Goal: Task Accomplishment & Management: Use online tool/utility

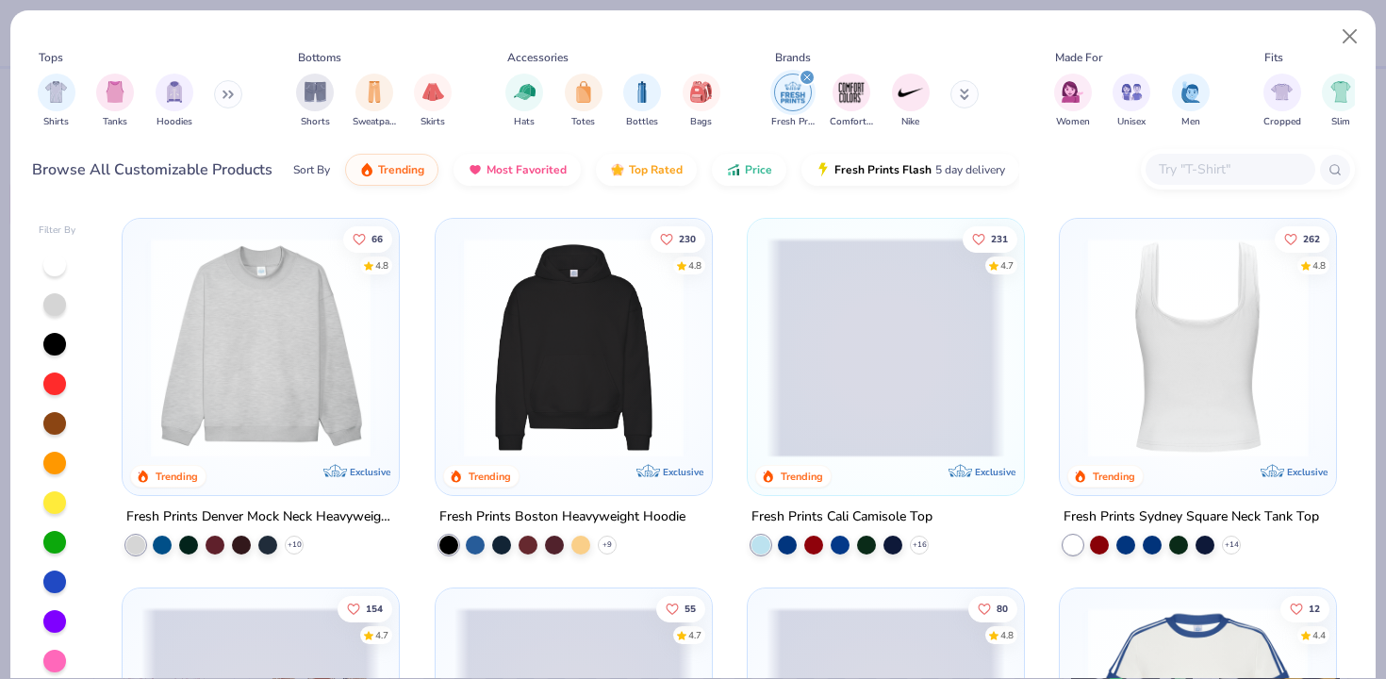
click at [1209, 363] on img at bounding box center [1198, 348] width 239 height 220
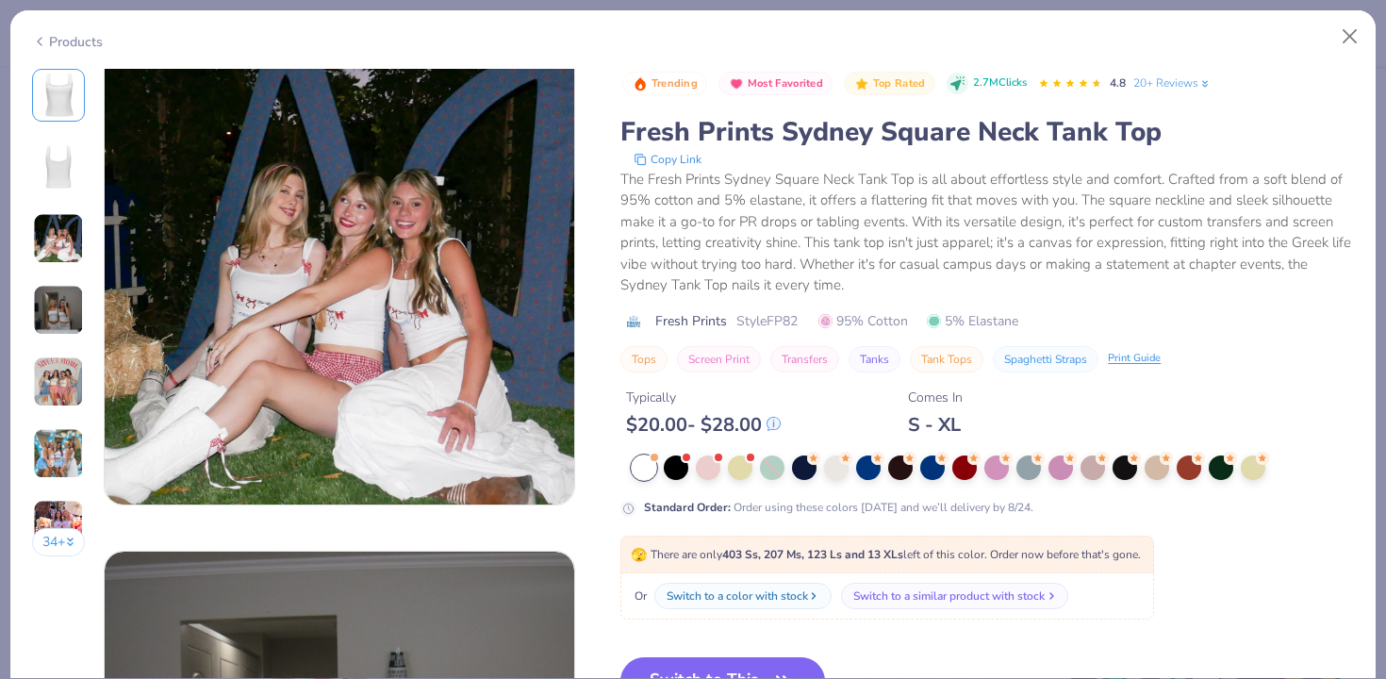
scroll to position [1011, 0]
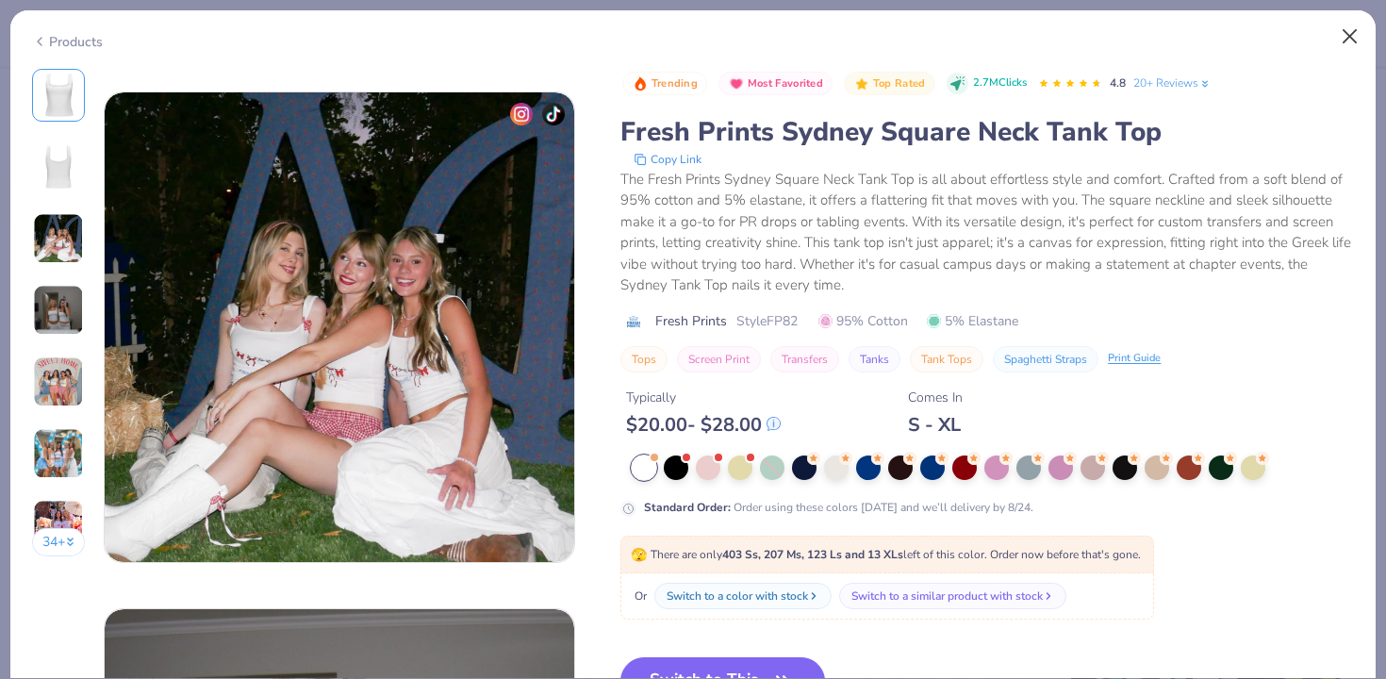
click at [1344, 38] on button "Close" at bounding box center [1351, 37] width 36 height 36
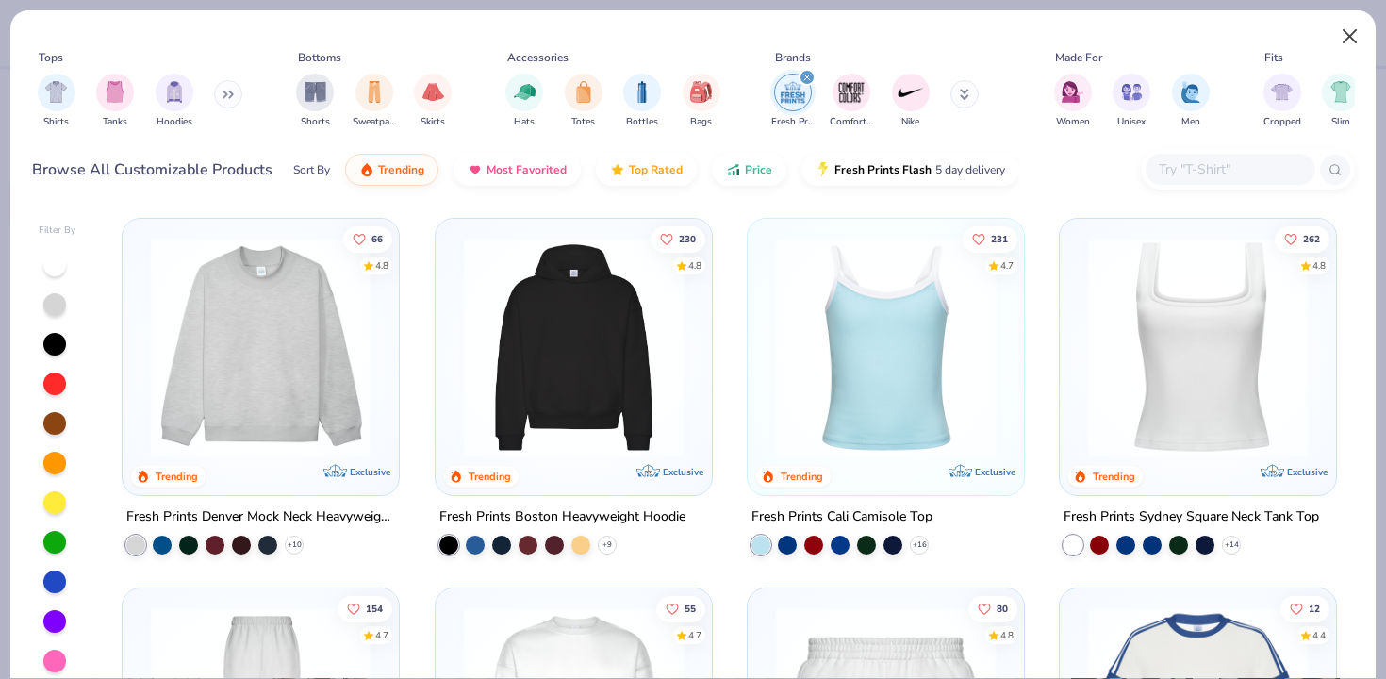
click at [1353, 22] on button "Close" at bounding box center [1351, 37] width 36 height 36
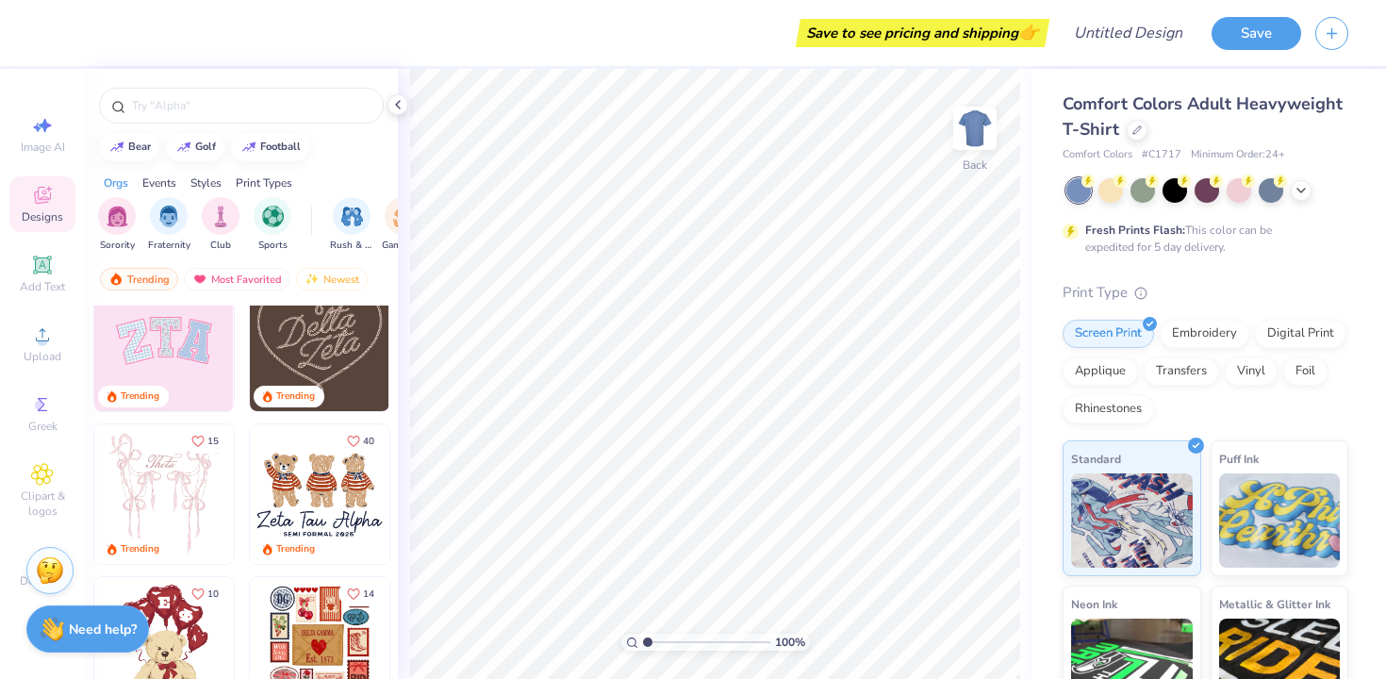
scroll to position [241, 0]
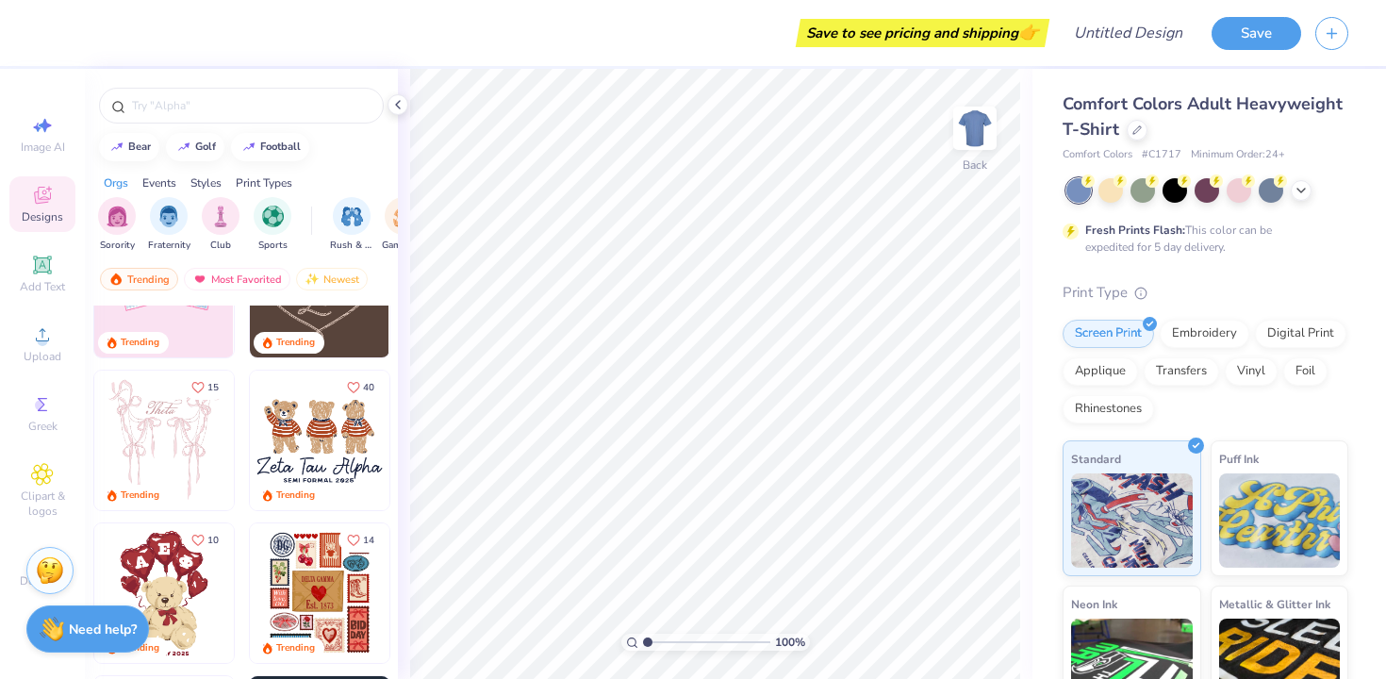
click at [270, 423] on img at bounding box center [320, 441] width 140 height 140
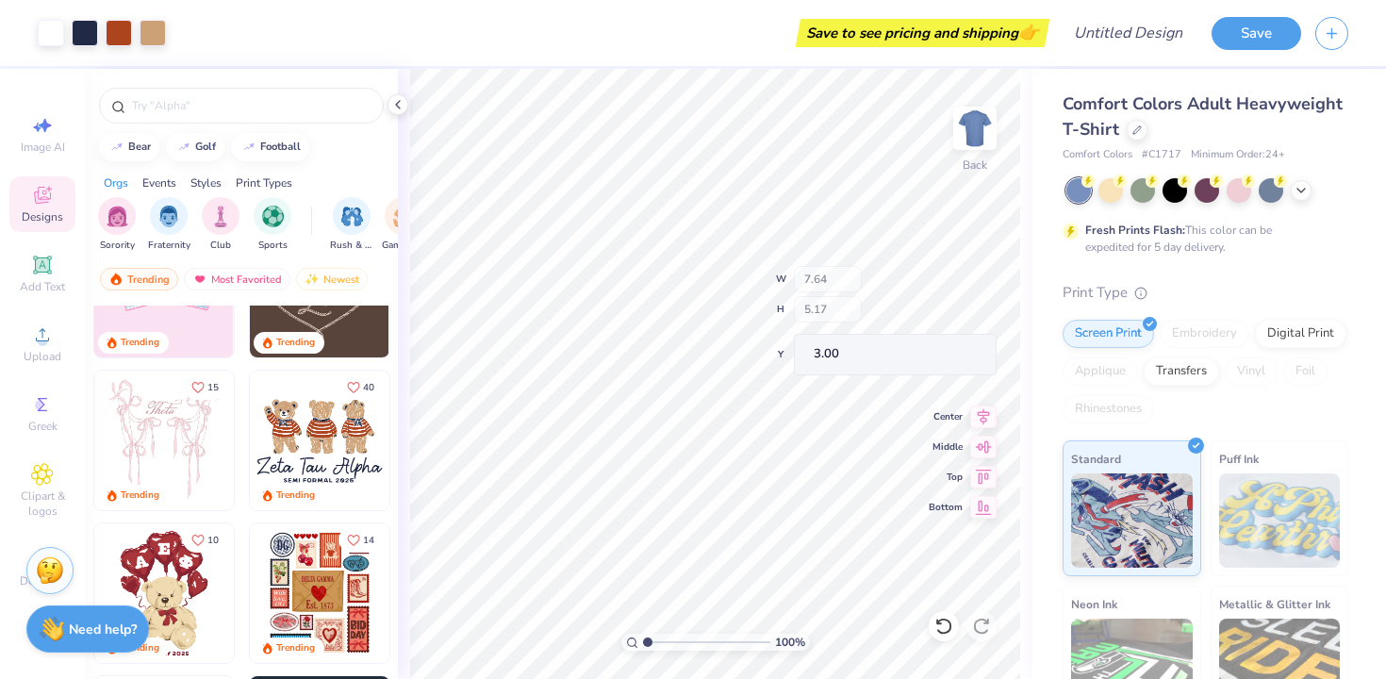
type input "1.30"
type input "6.64"
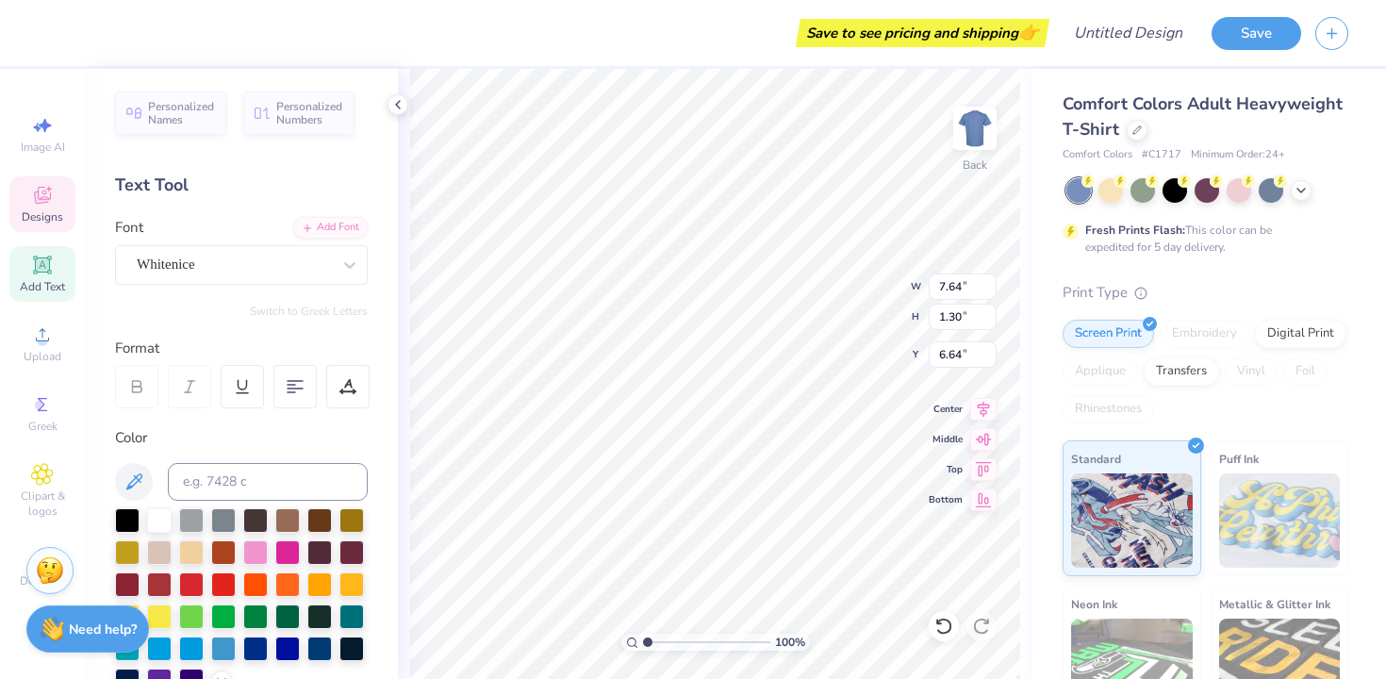
scroll to position [0, 6]
type textarea "Alpha Epsilon Phi"
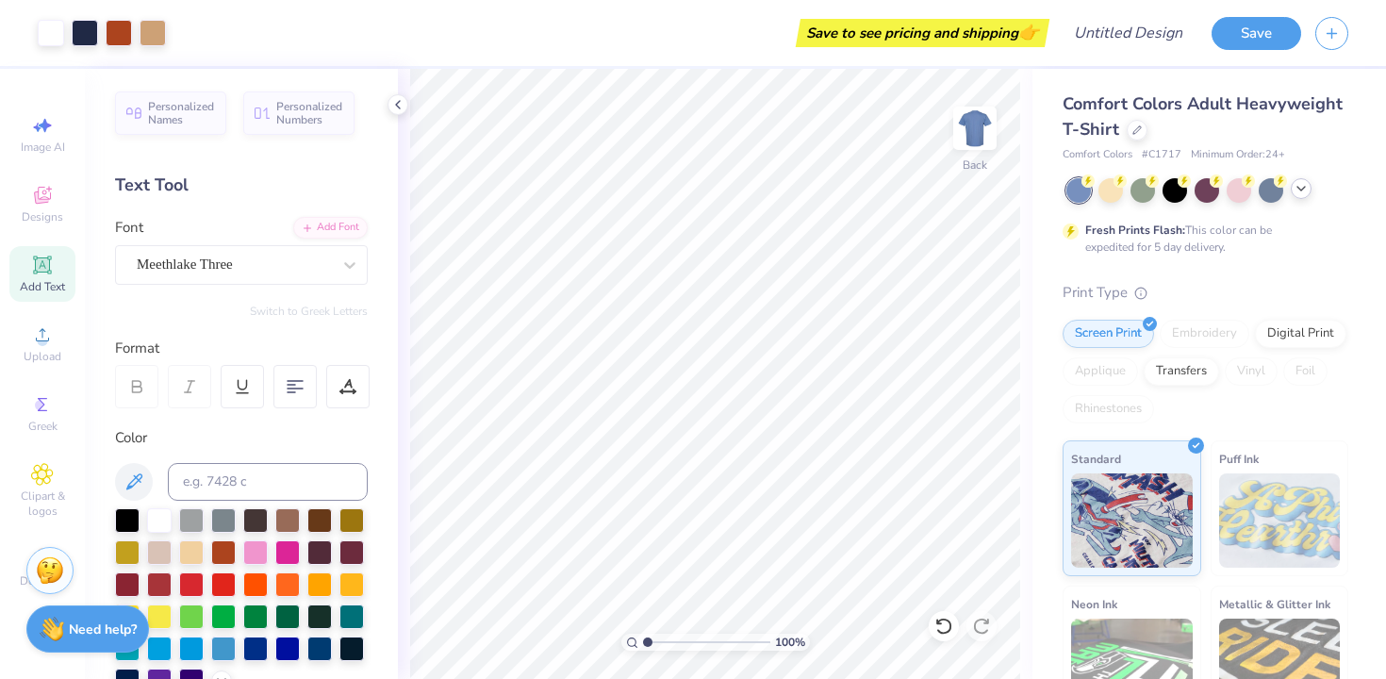
click at [1297, 186] on icon at bounding box center [1301, 188] width 15 height 15
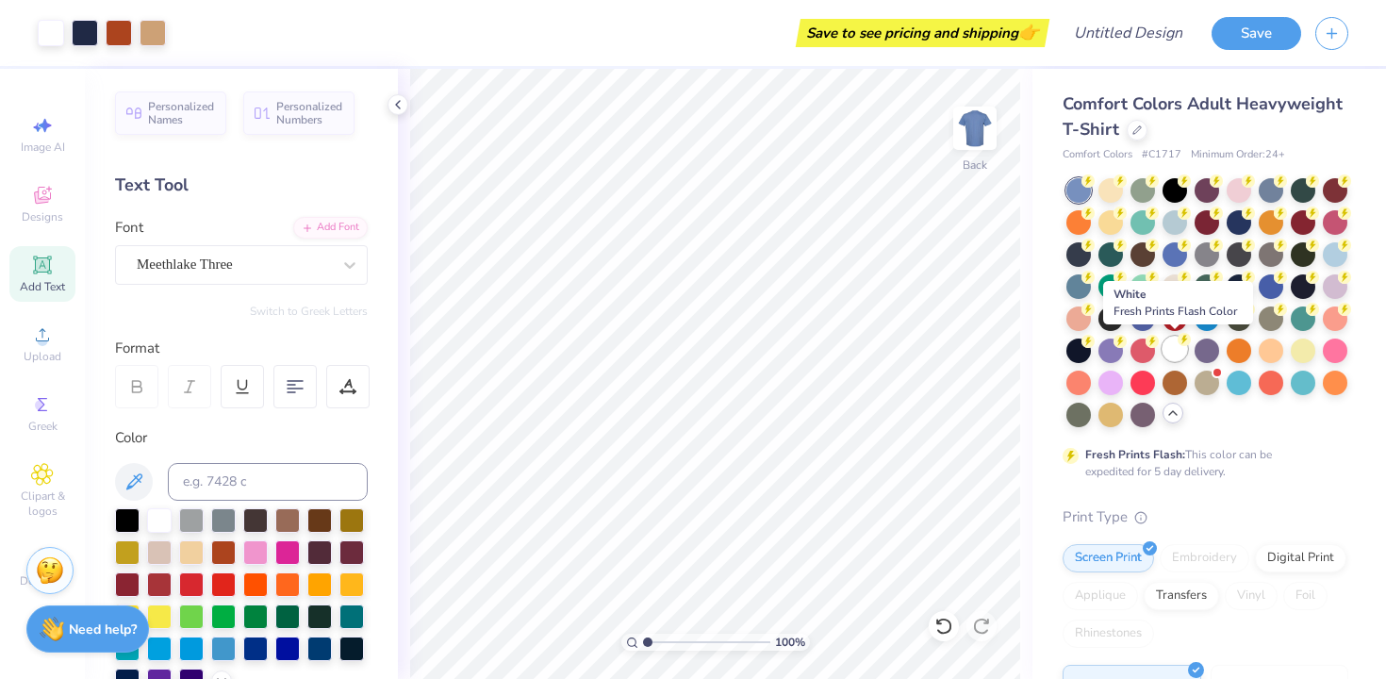
click at [1174, 348] on div at bounding box center [1175, 349] width 25 height 25
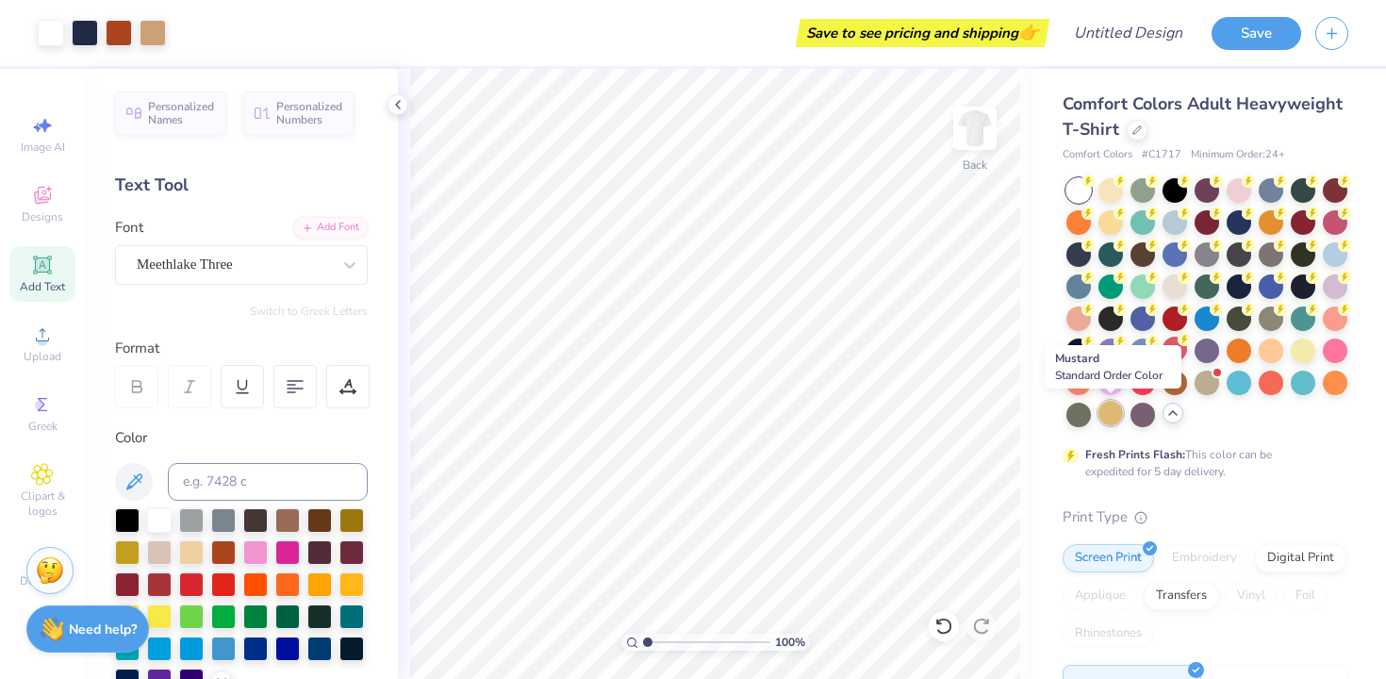
click at [1110, 415] on div at bounding box center [1111, 413] width 25 height 25
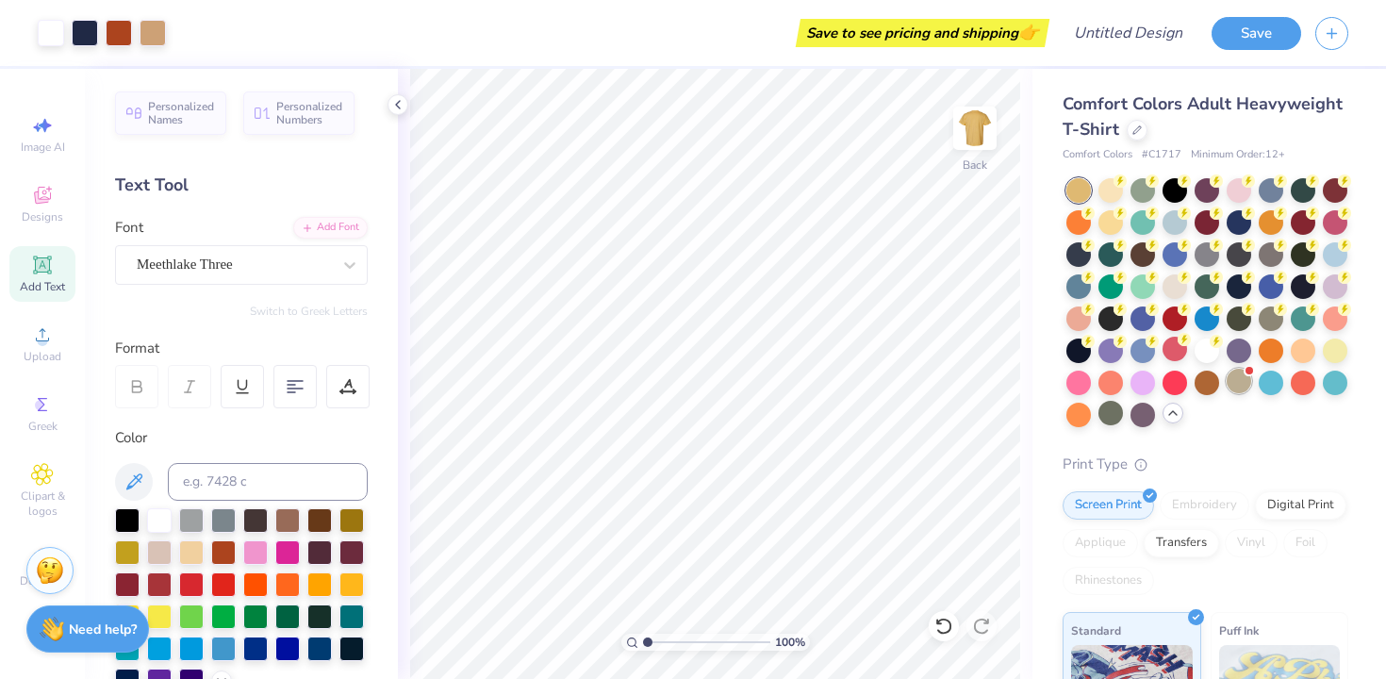
click at [1238, 382] on div at bounding box center [1239, 381] width 25 height 25
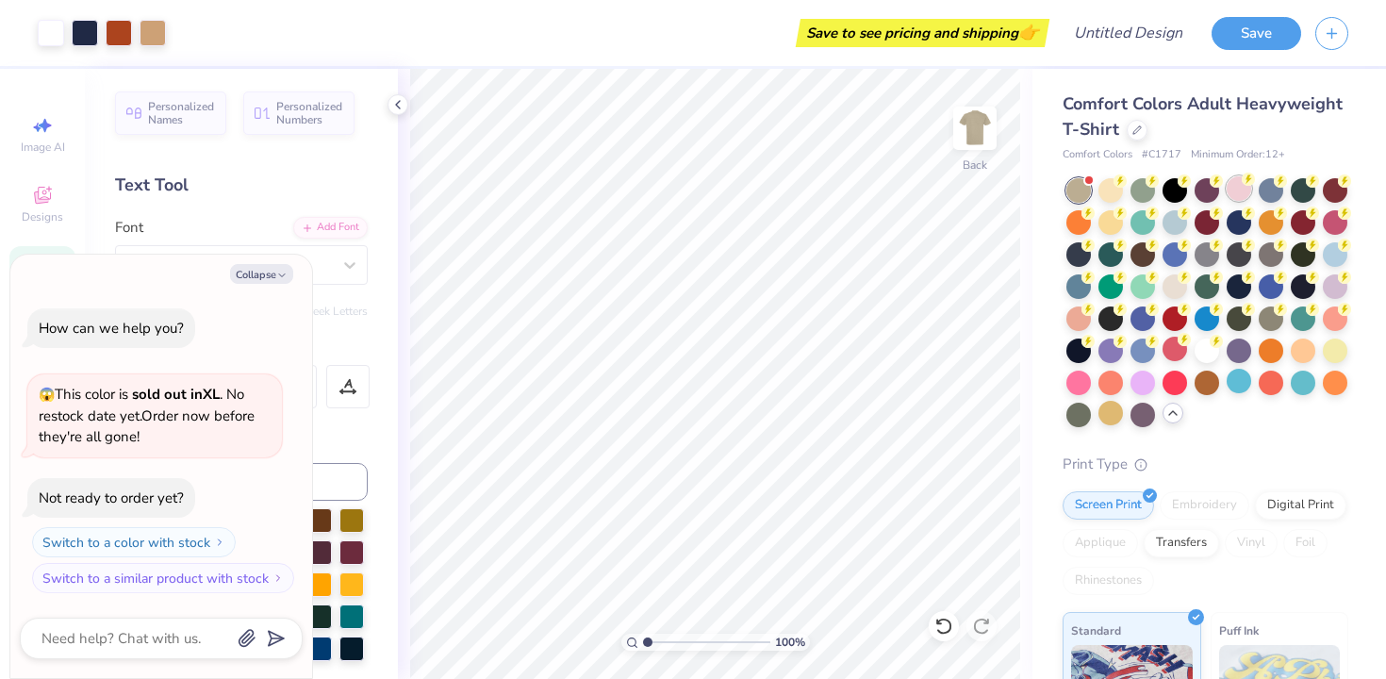
click at [1247, 186] on div at bounding box center [1239, 188] width 25 height 25
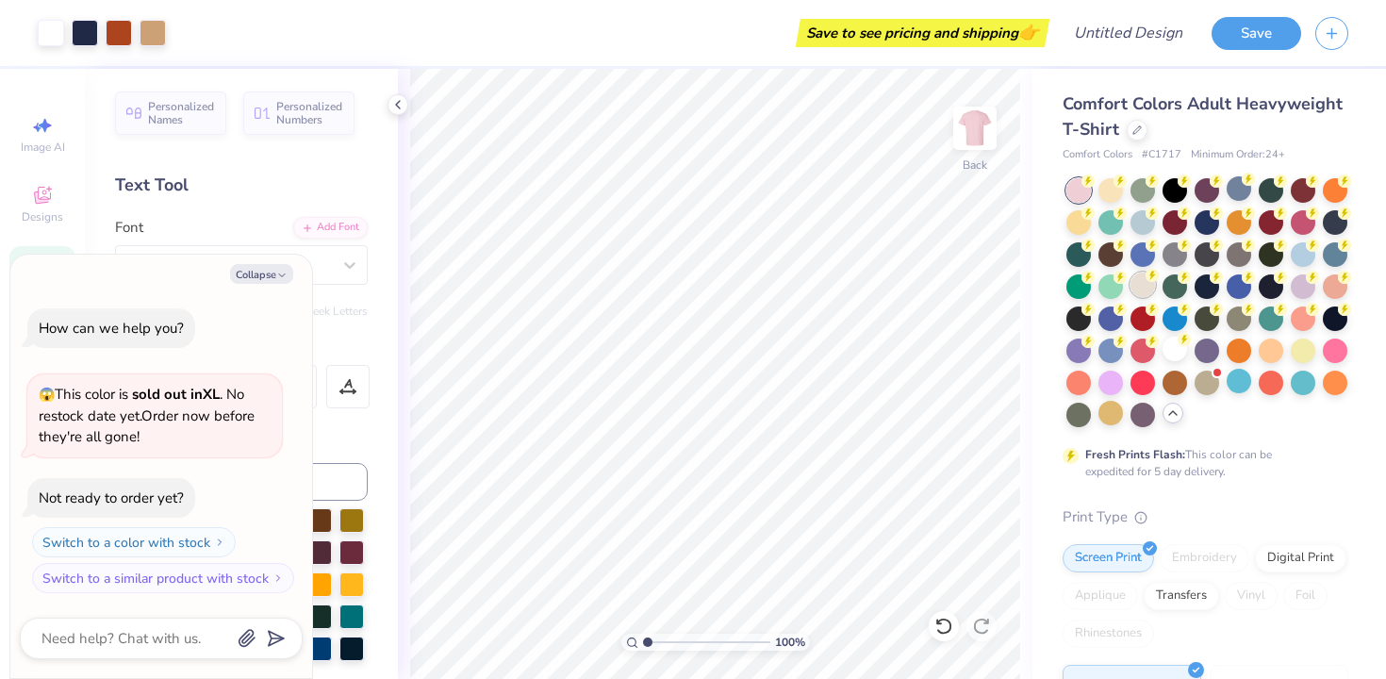
click at [1140, 282] on div at bounding box center [1143, 285] width 25 height 25
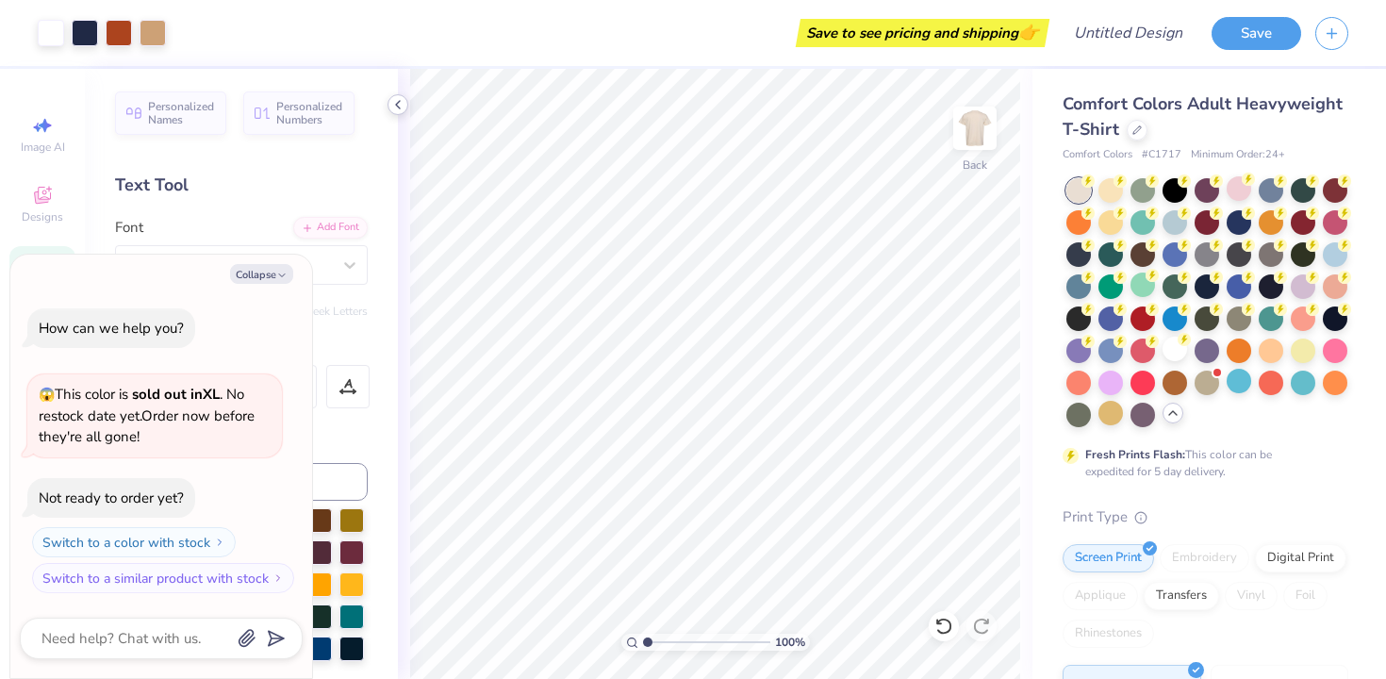
click at [400, 98] on icon at bounding box center [397, 104] width 15 height 15
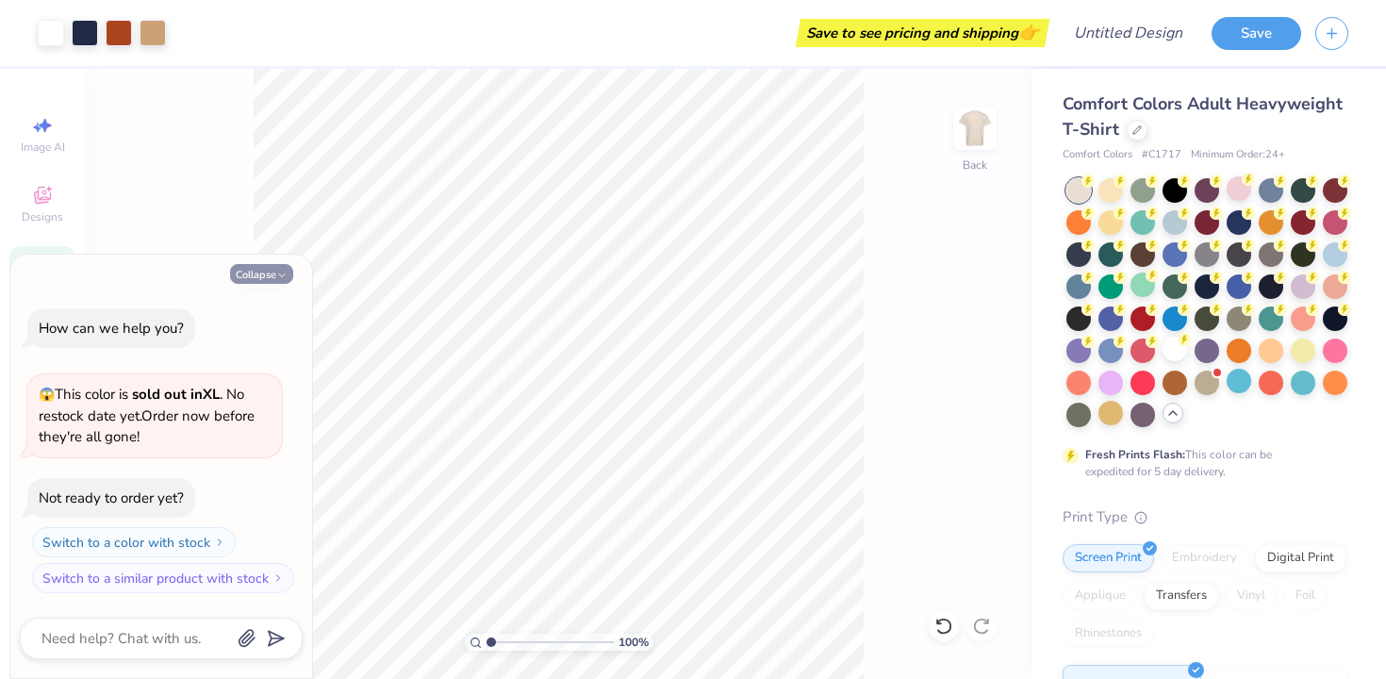
click at [284, 273] on icon "button" at bounding box center [281, 275] width 11 height 11
type textarea "x"
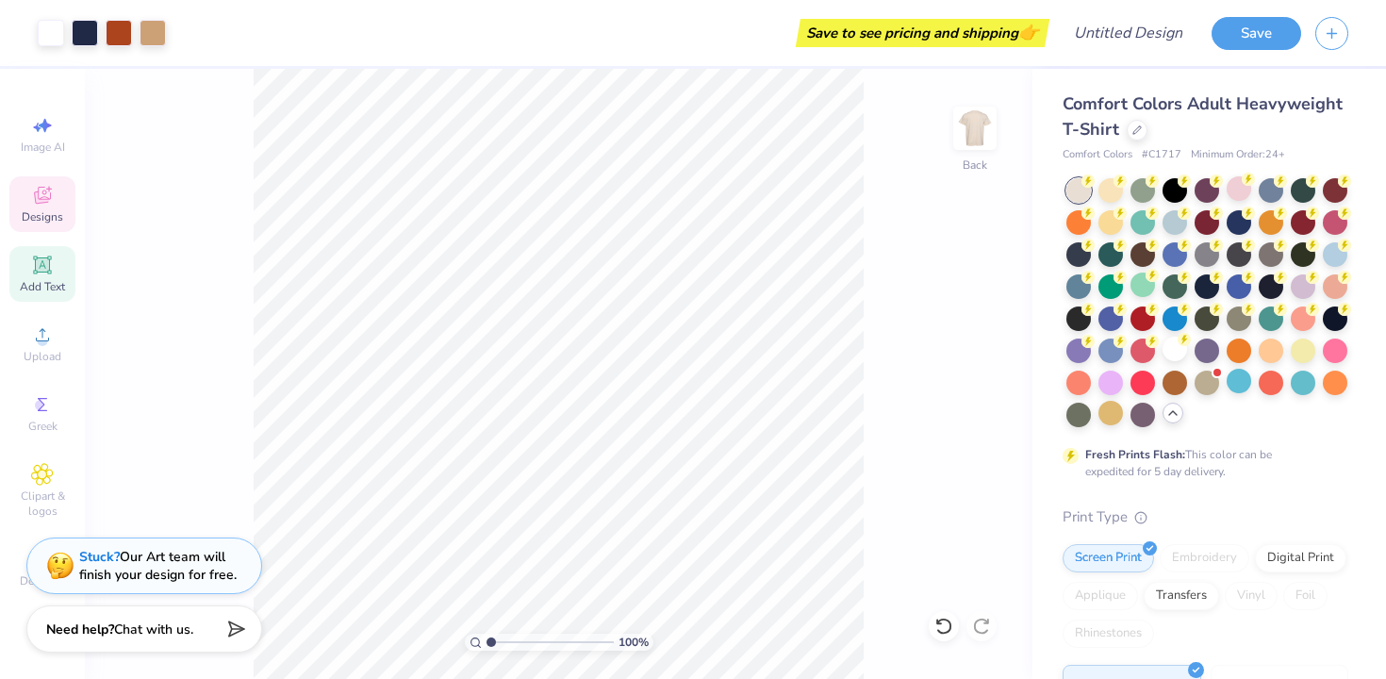
click at [50, 221] on span "Designs" at bounding box center [42, 216] width 41 height 15
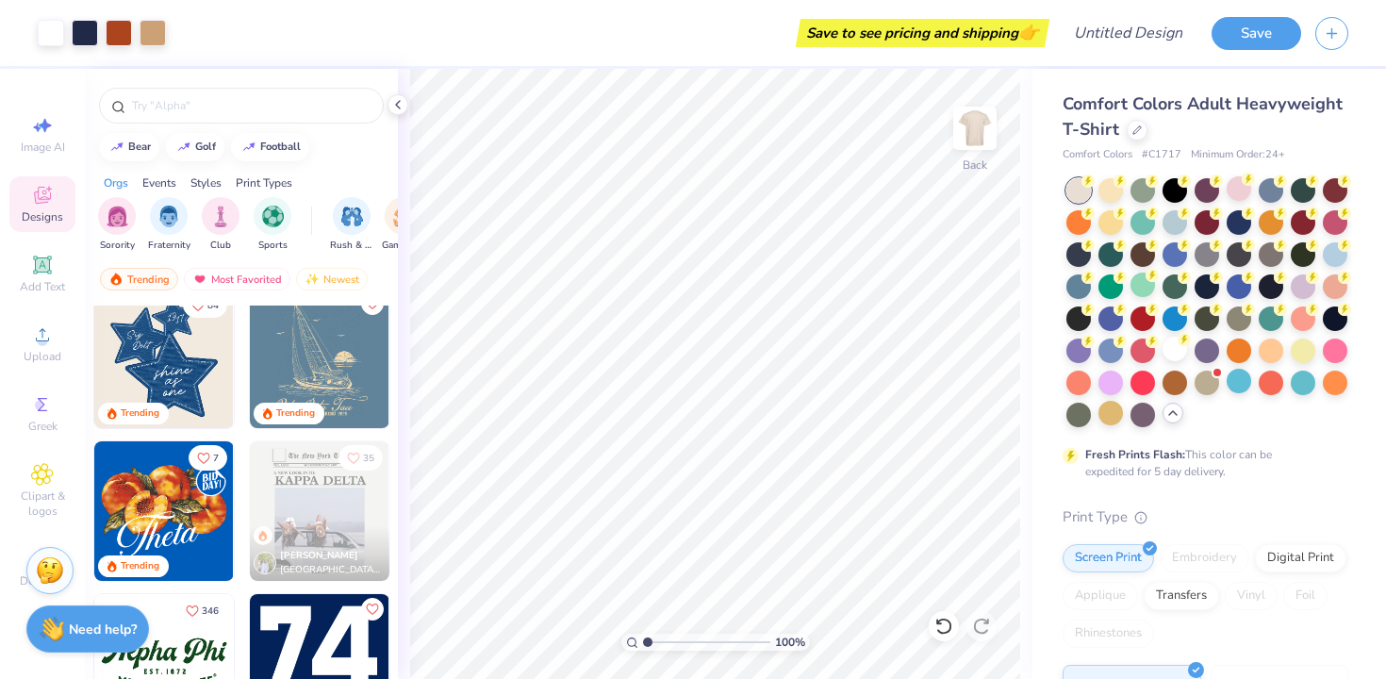
scroll to position [1134, 0]
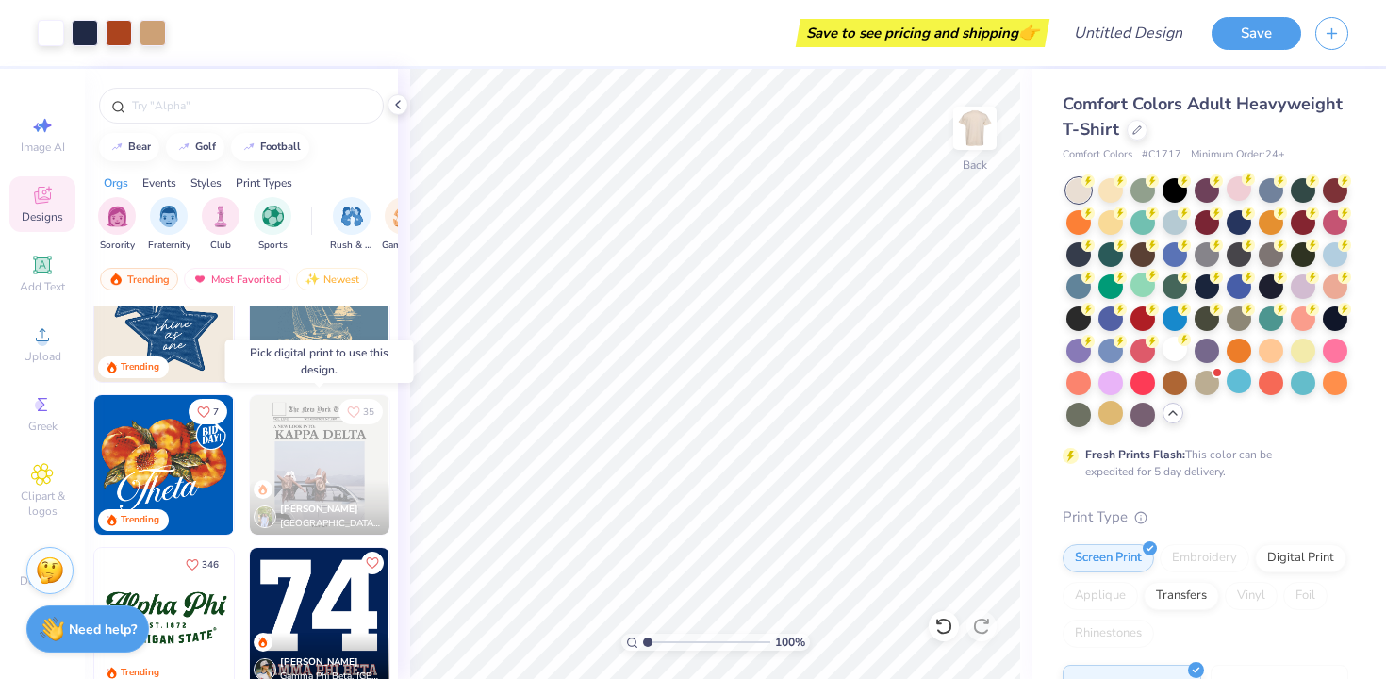
click at [318, 451] on img at bounding box center [320, 465] width 140 height 140
click at [337, 459] on div at bounding box center [319, 465] width 419 height 140
click at [250, 462] on img at bounding box center [180, 465] width 140 height 140
click at [249, 406] on img at bounding box center [179, 465] width 140 height 140
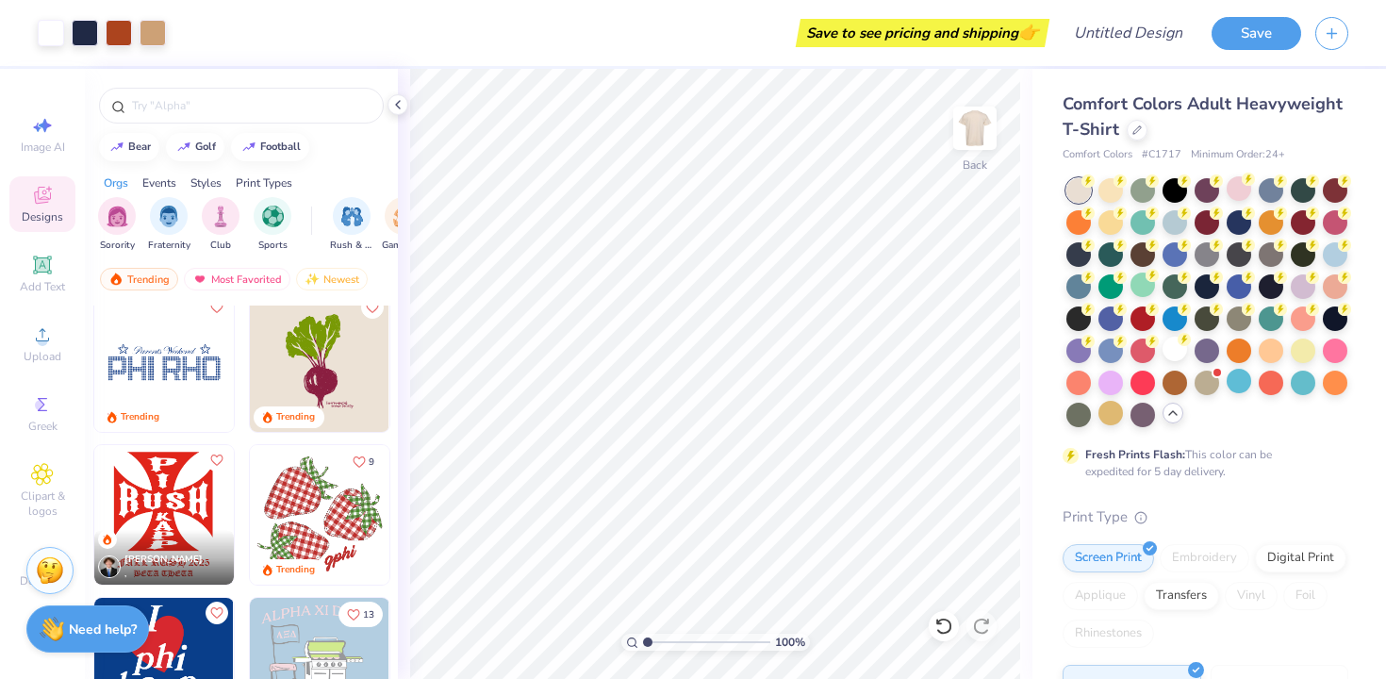
scroll to position [1849, 0]
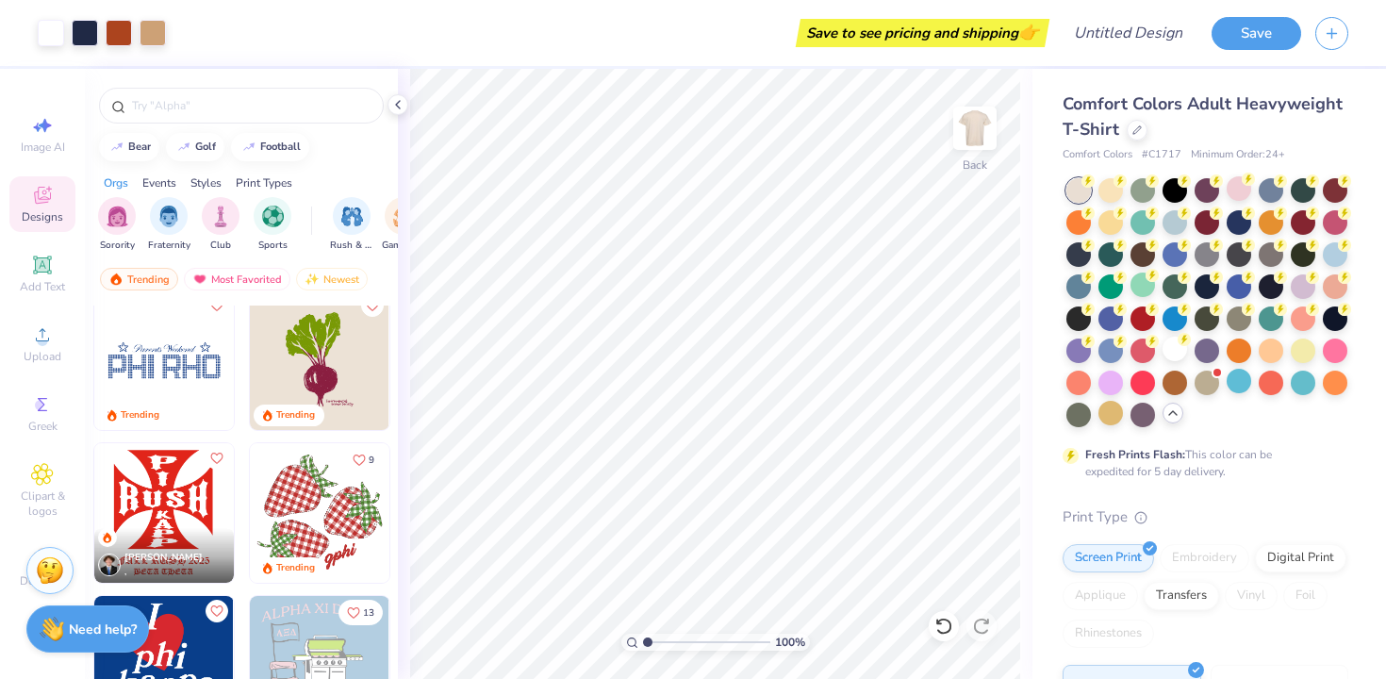
click at [322, 516] on img at bounding box center [320, 513] width 140 height 140
click at [305, 529] on img at bounding box center [320, 513] width 140 height 140
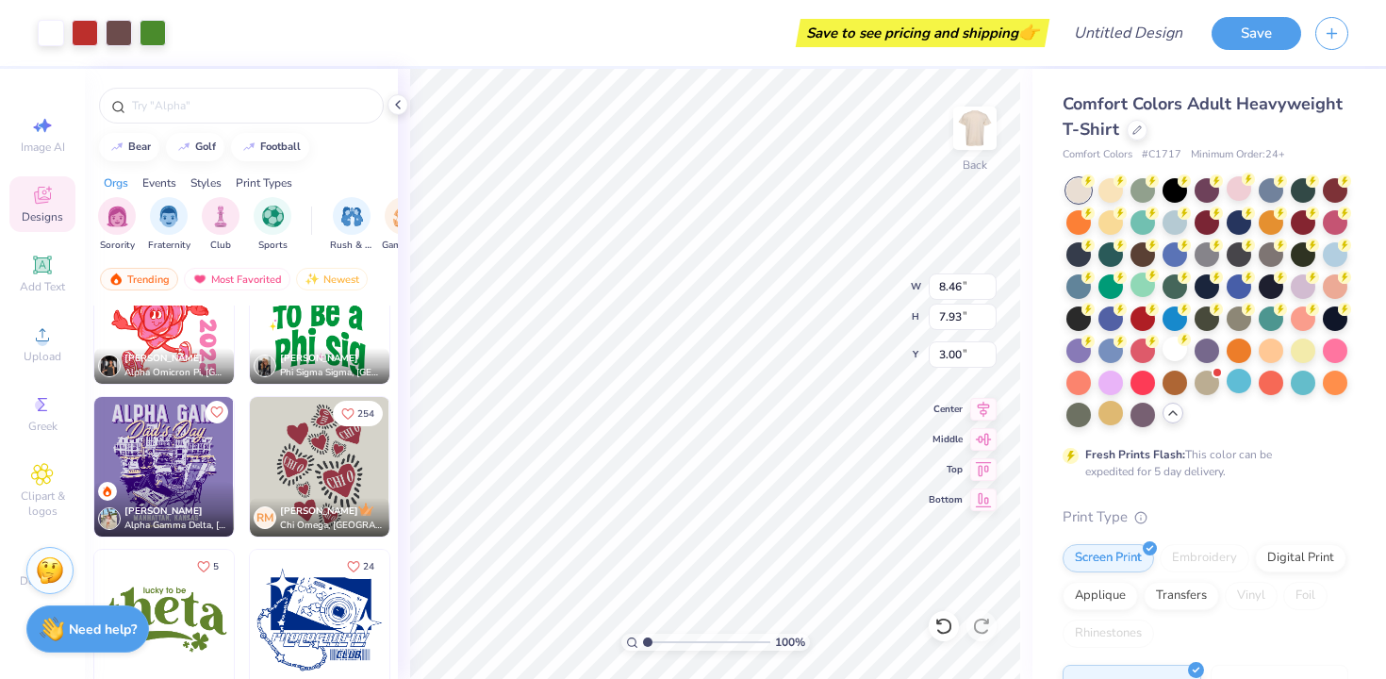
scroll to position [6331, 0]
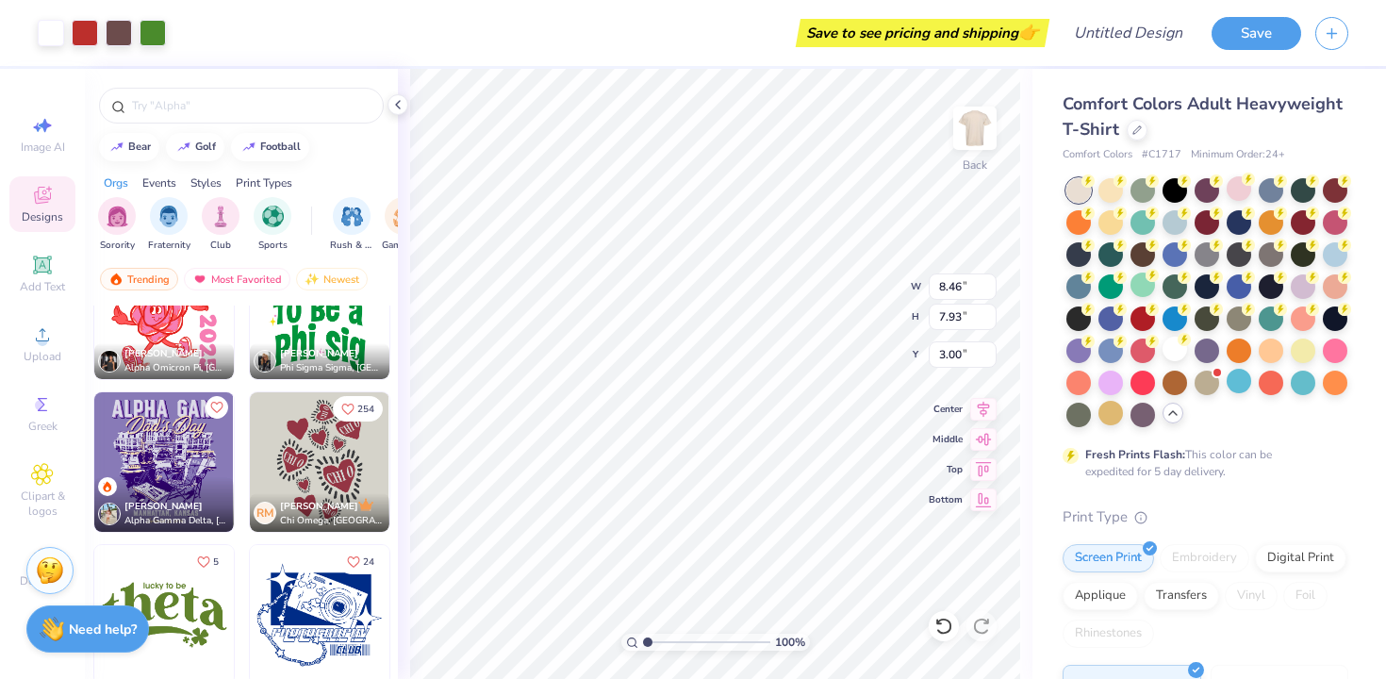
click at [298, 439] on img at bounding box center [320, 462] width 140 height 140
type input "8.24"
type input "12.03"
click at [318, 439] on img at bounding box center [320, 462] width 140 height 140
click at [1179, 351] on div at bounding box center [1175, 349] width 25 height 25
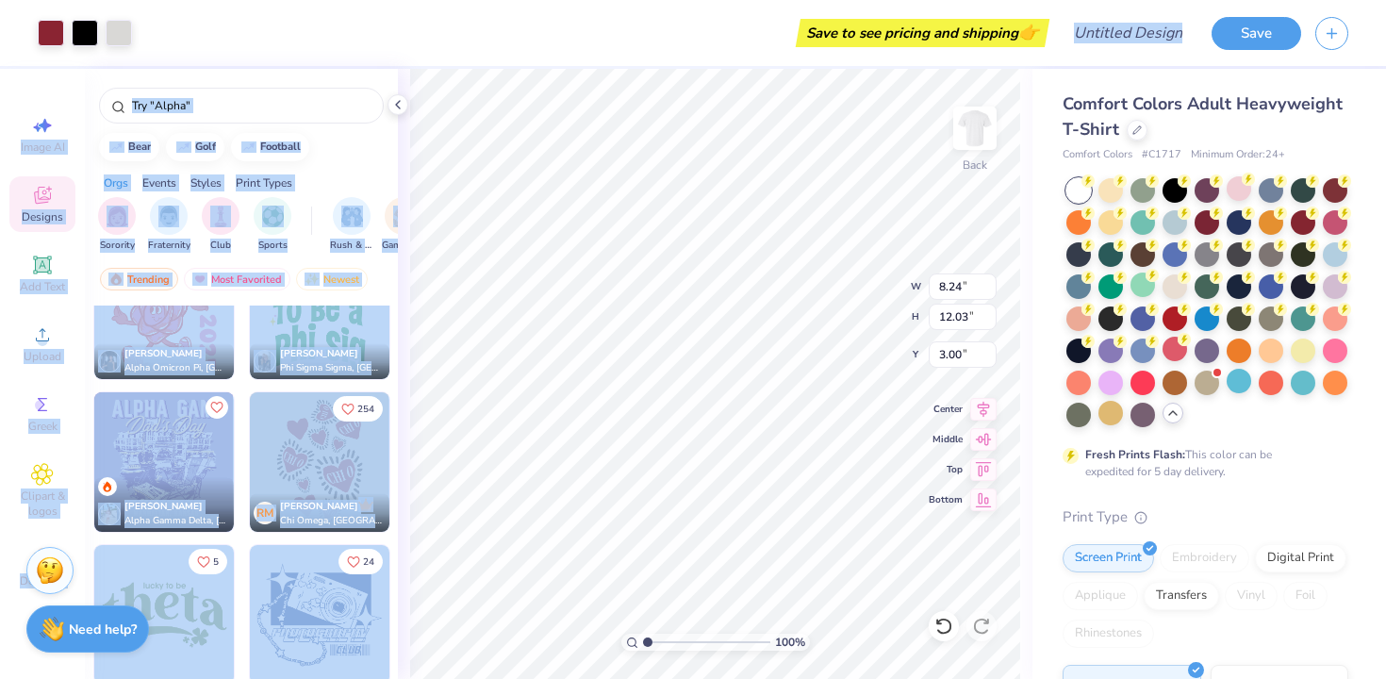
click at [447, 68] on div "Art colors Save to see pricing and shipping 👉 Design Title Save Image AI Design…" at bounding box center [693, 339] width 1386 height 679
type input "0.84"
type input "1.24"
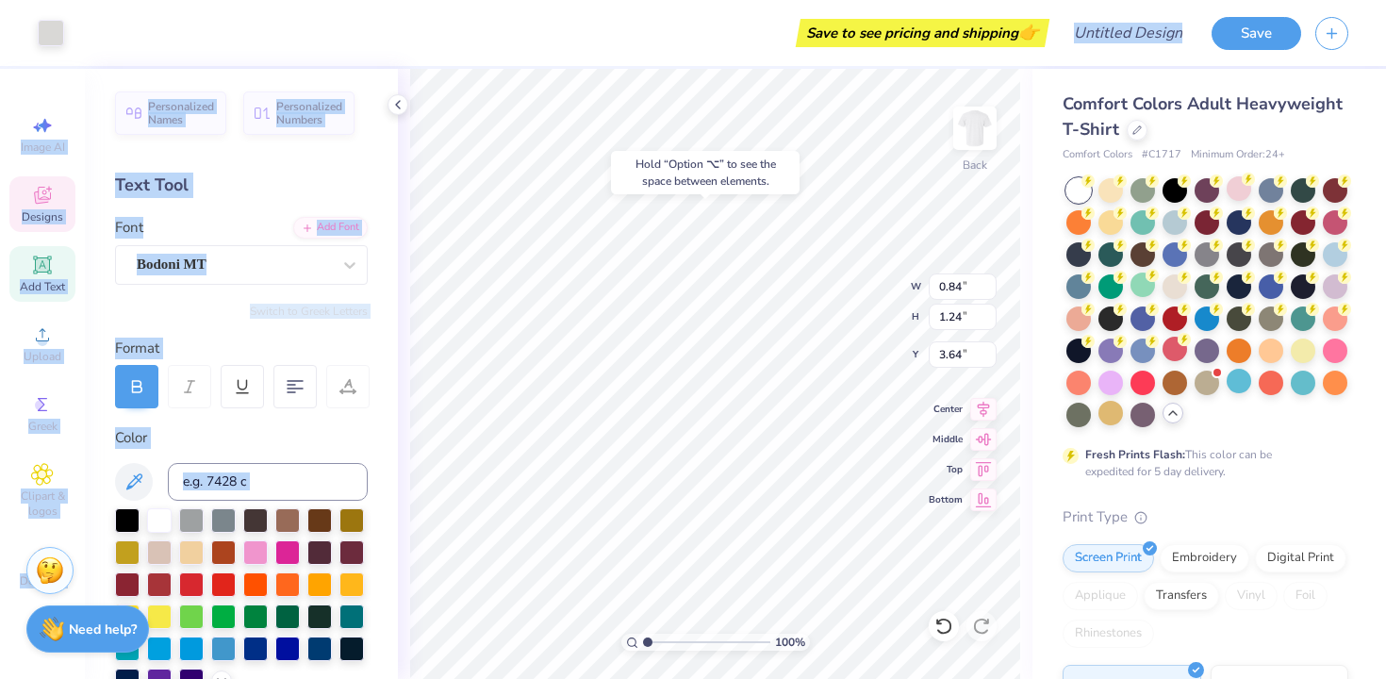
type input "3.58"
type input "2.42"
type input "2.53"
type input "4.29"
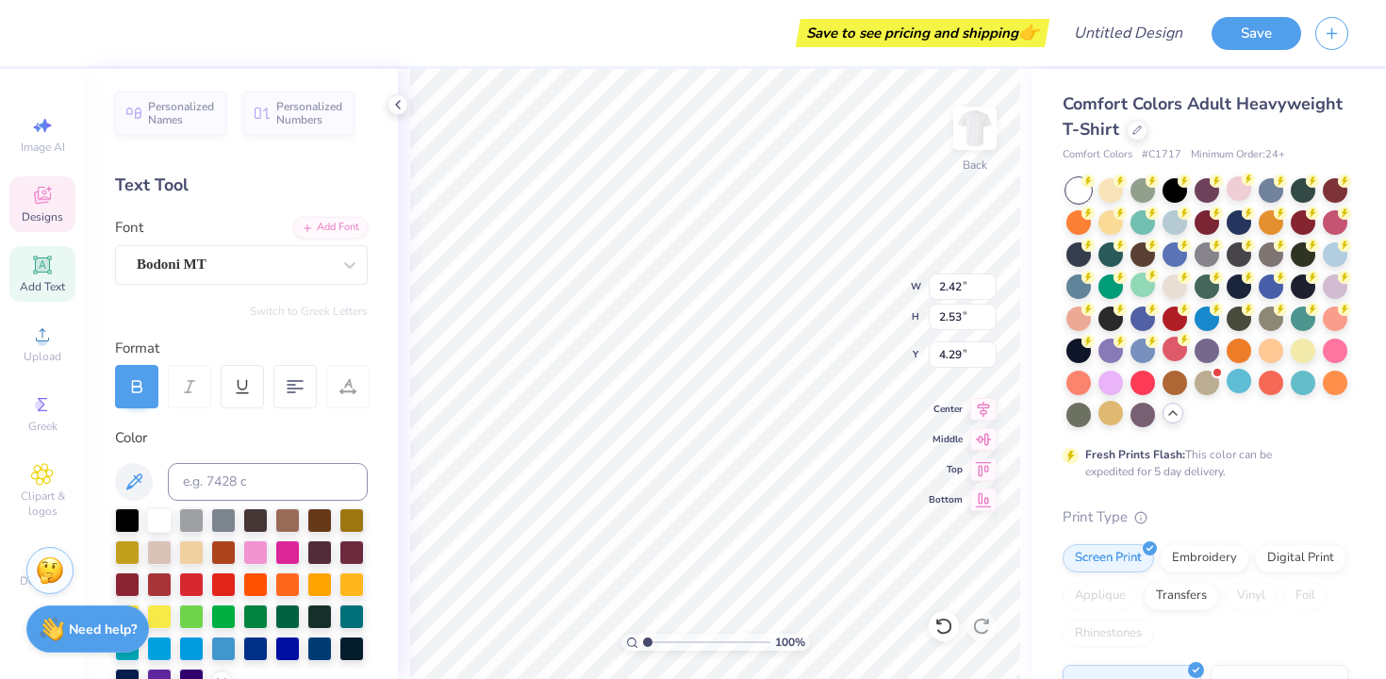
type input "2.53"
type input "1.71"
type input "9.37"
type textarea "CHI O"
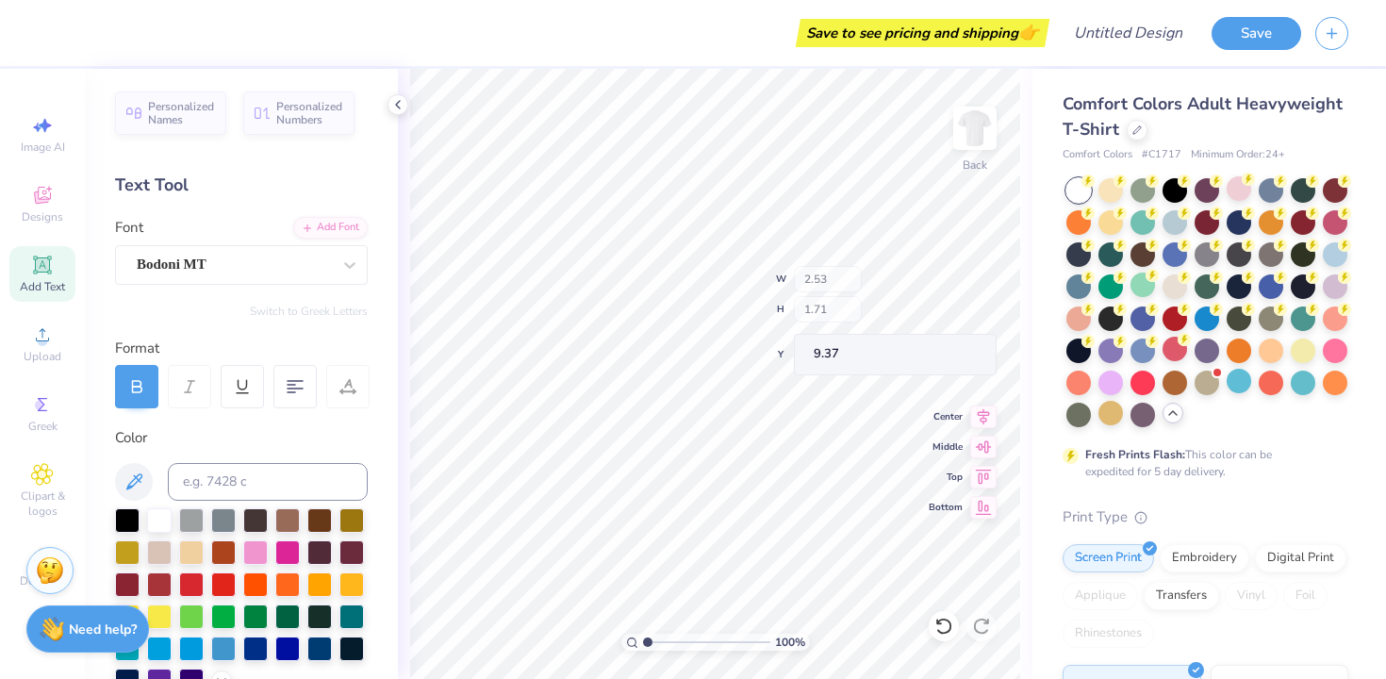
click at [397, 100] on icon at bounding box center [397, 104] width 15 height 15
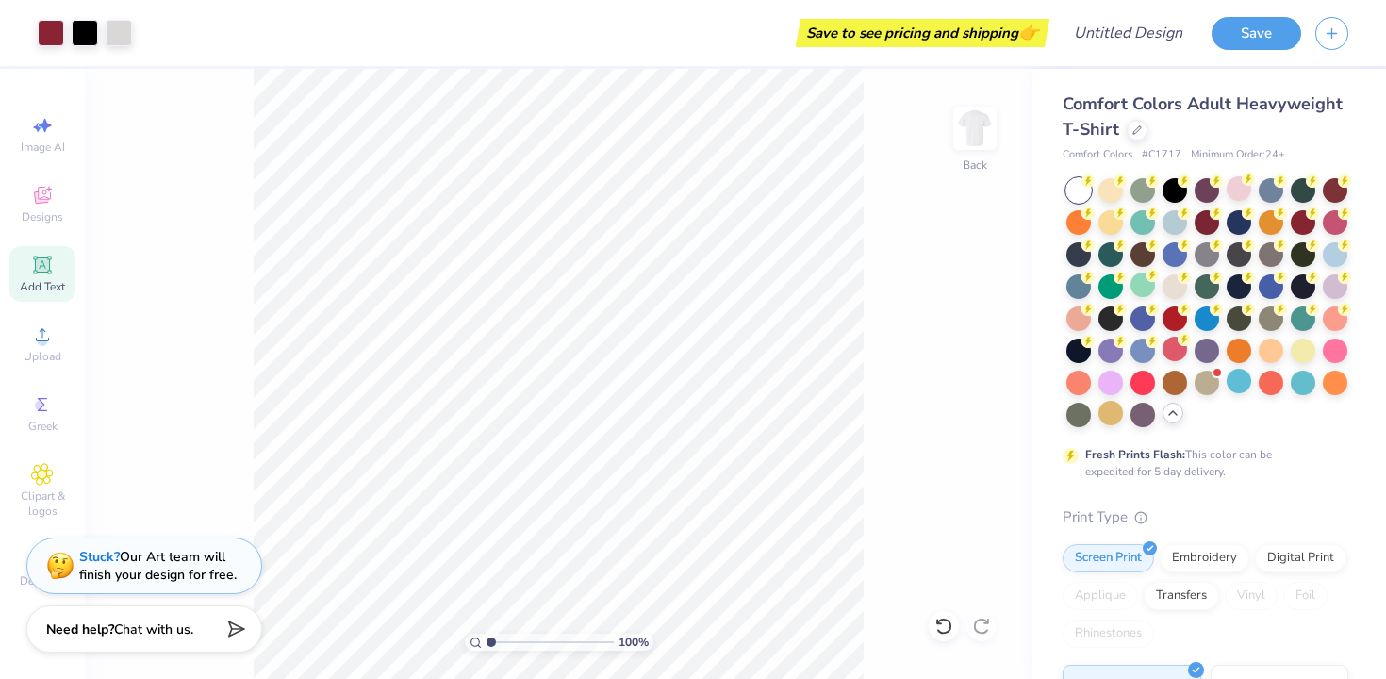
click at [399, 109] on div "100 % Back" at bounding box center [559, 374] width 948 height 610
click at [35, 189] on icon at bounding box center [42, 195] width 23 height 23
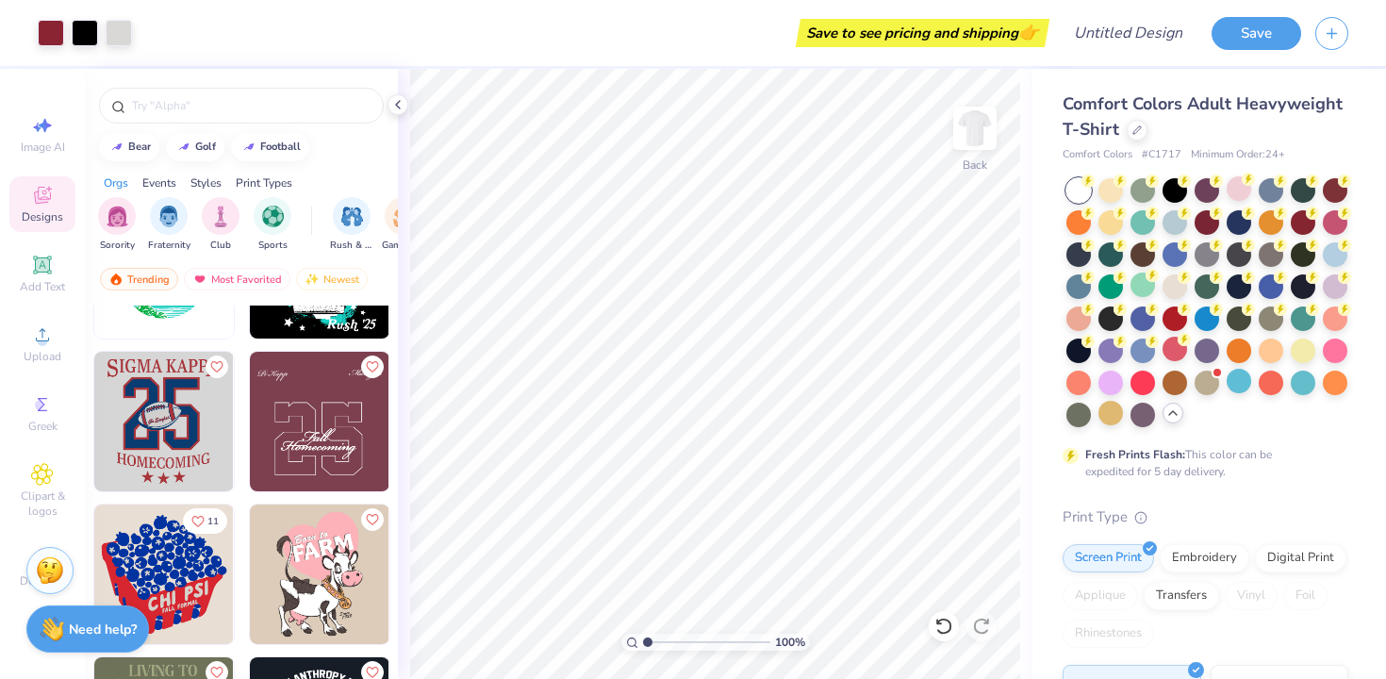
scroll to position [10958, 0]
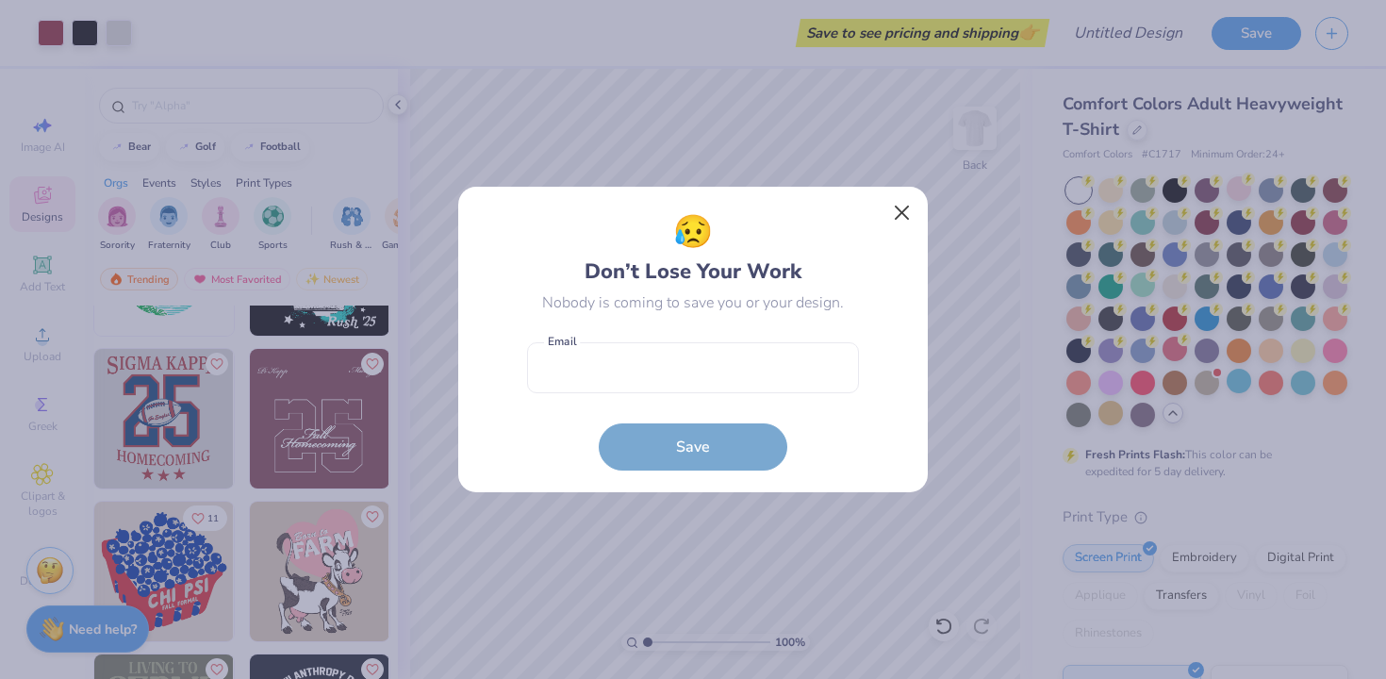
click at [906, 212] on button "Close" at bounding box center [903, 213] width 36 height 36
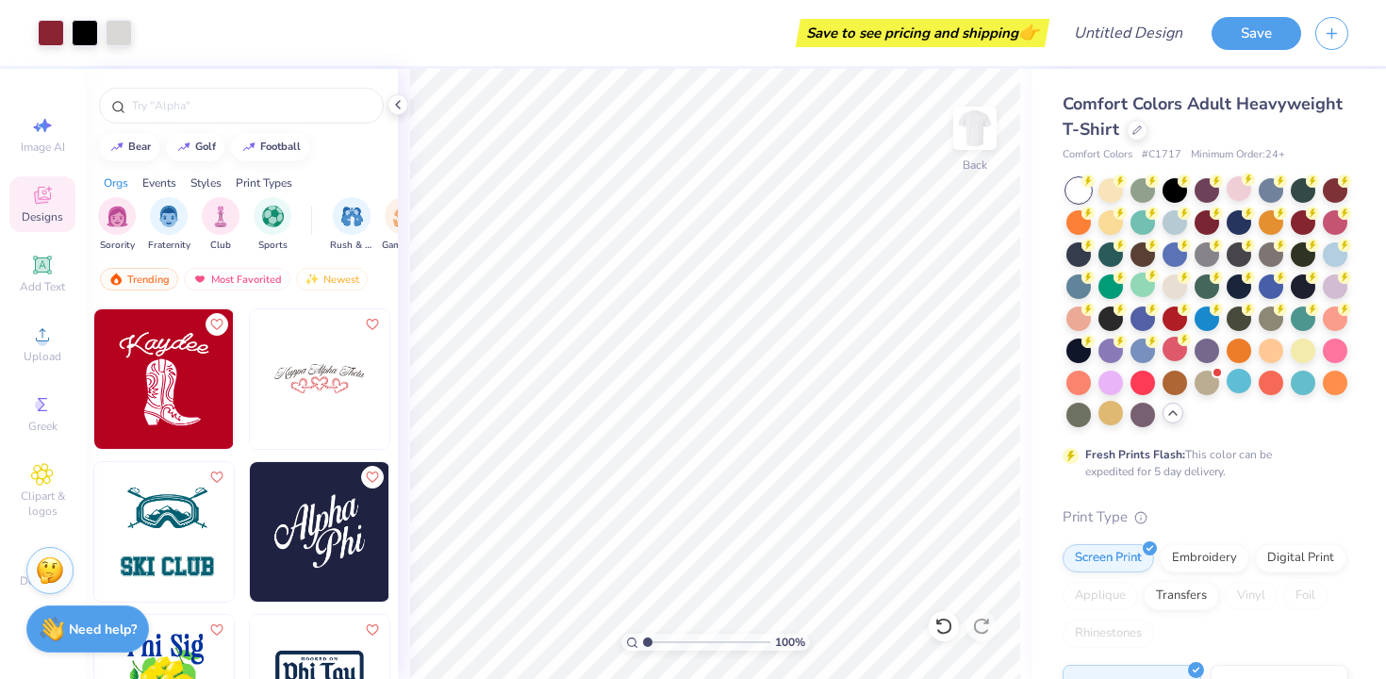
scroll to position [15277, 0]
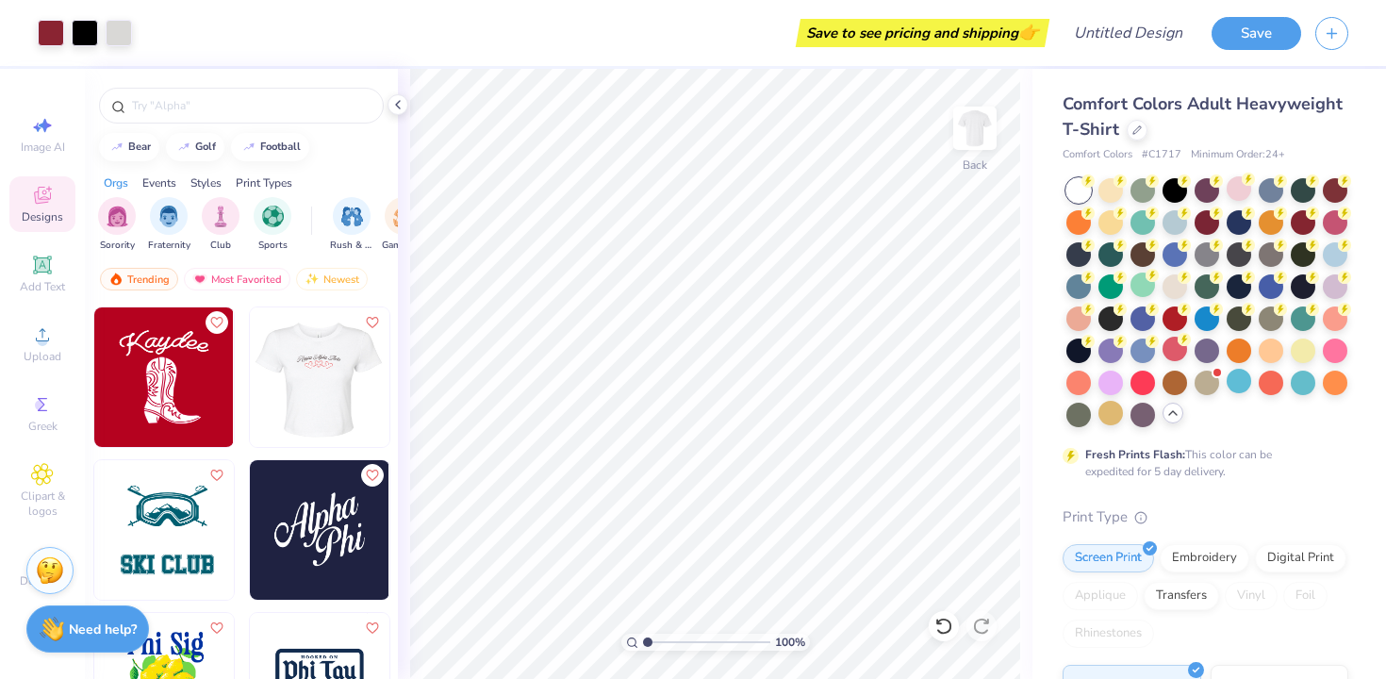
click at [250, 380] on img at bounding box center [180, 377] width 140 height 140
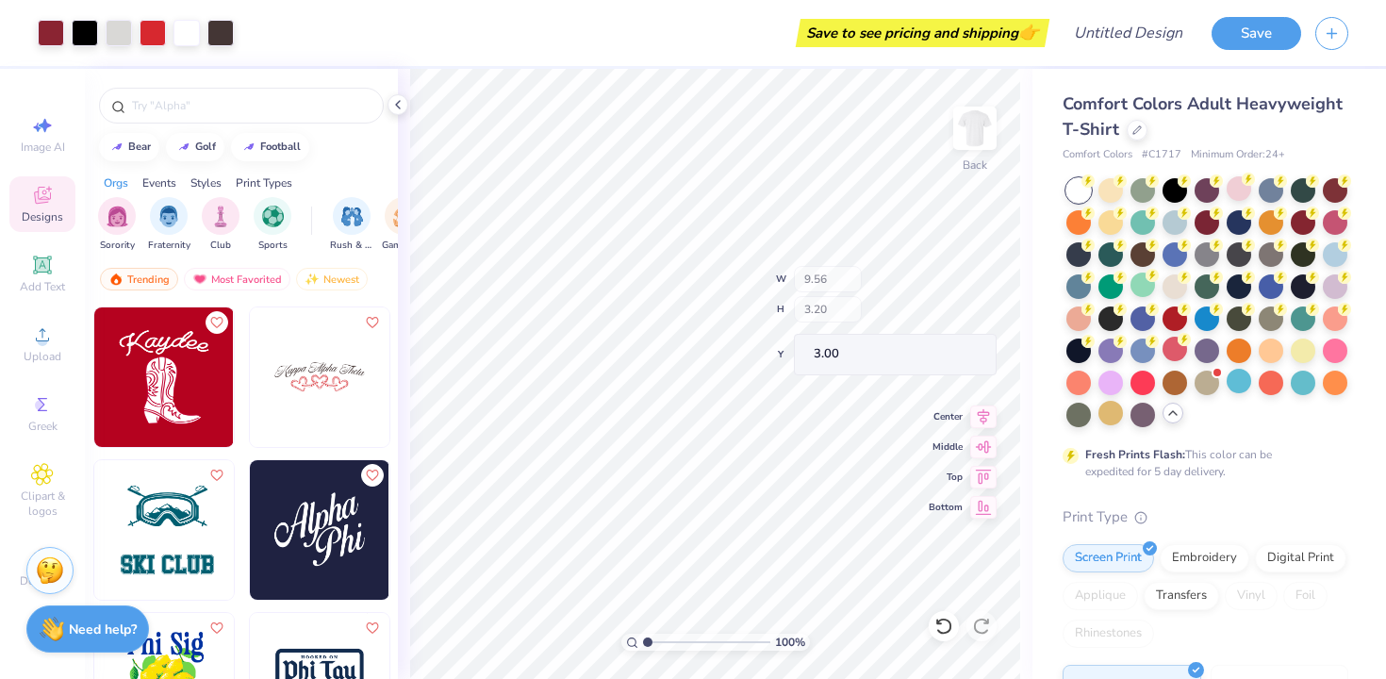
type input "4.57"
type input "5.19"
type input "7.76"
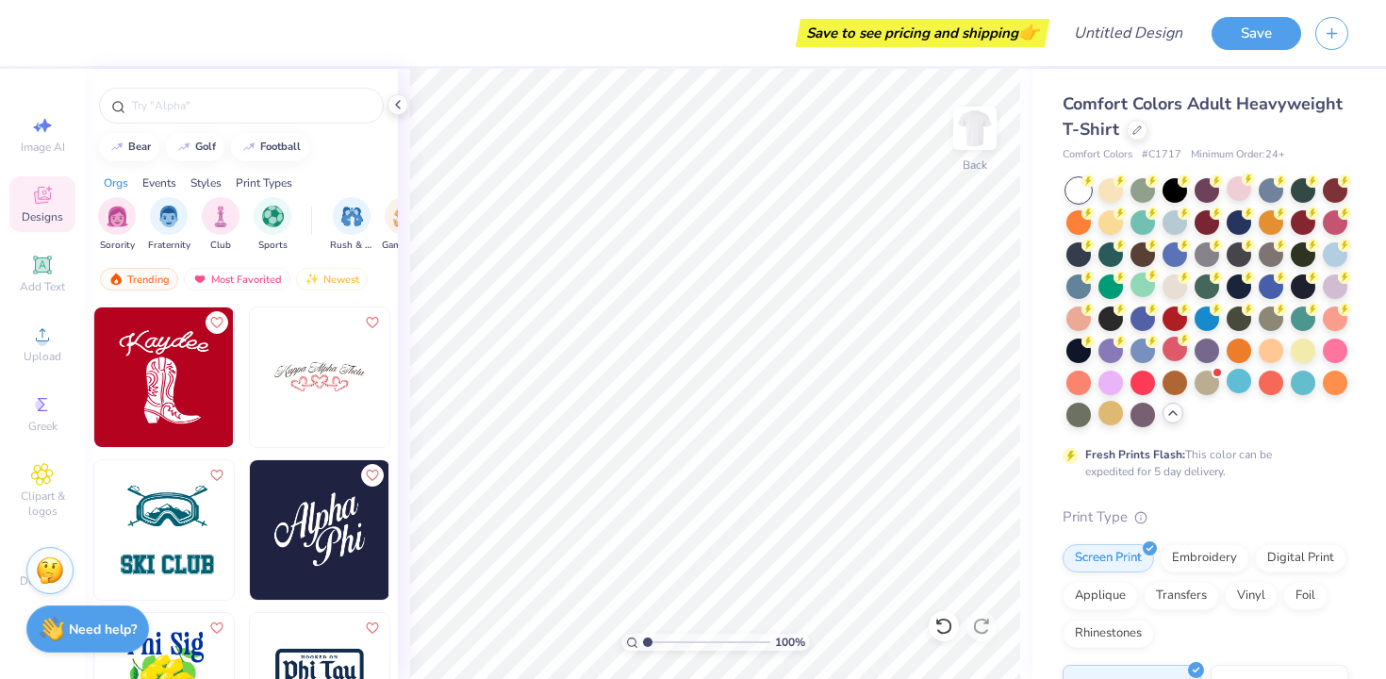
click at [285, 367] on img at bounding box center [320, 377] width 140 height 140
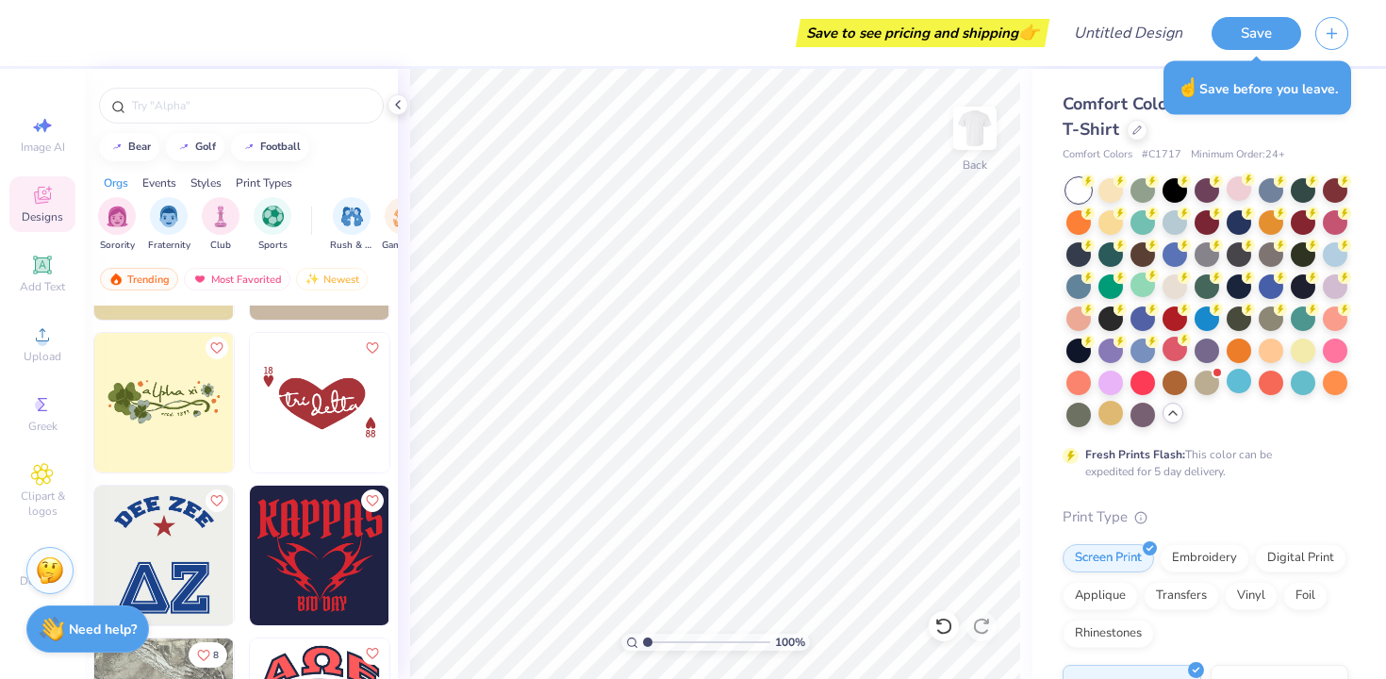
scroll to position [22130, 0]
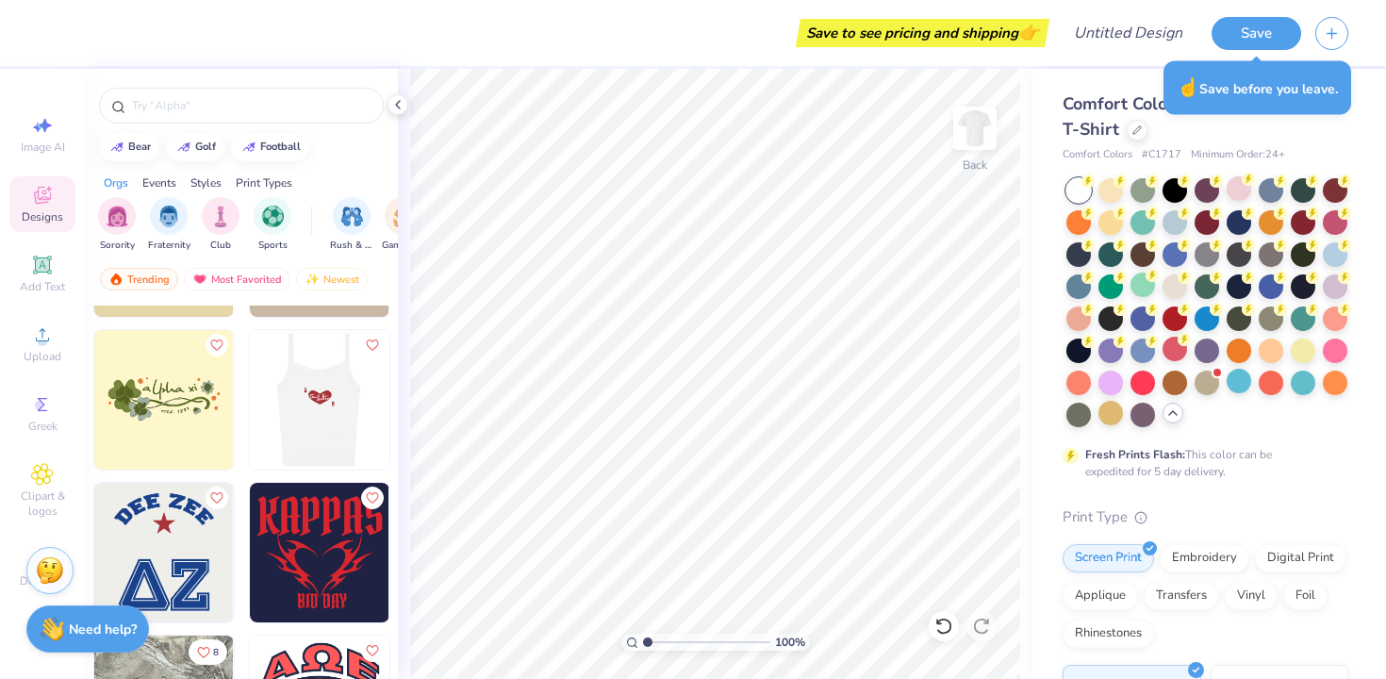
click at [310, 395] on img at bounding box center [319, 400] width 140 height 140
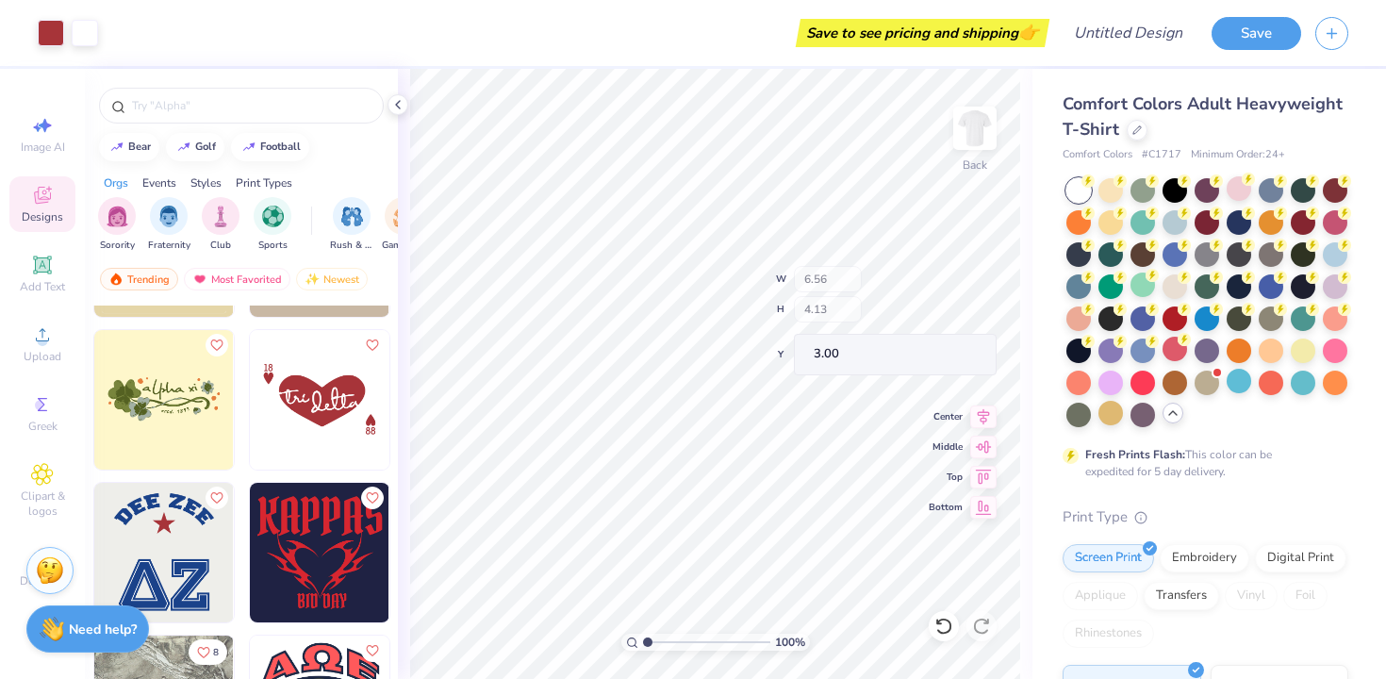
type input "2.00"
type input "0.88"
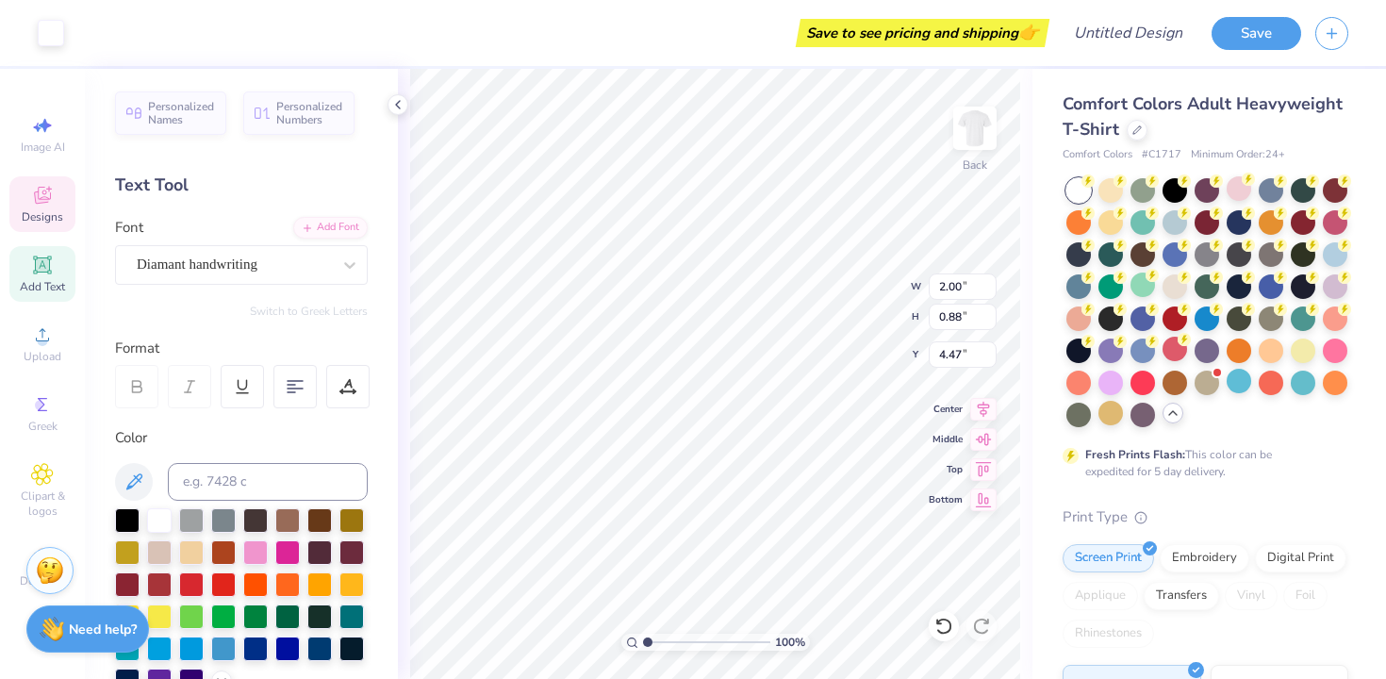
type input "4.67"
click at [396, 109] on icon at bounding box center [397, 104] width 15 height 15
click at [399, 106] on div "100 % Back W 2.00 H 0.88 Y 4.67 Center Middle Top Bottom" at bounding box center [715, 374] width 635 height 610
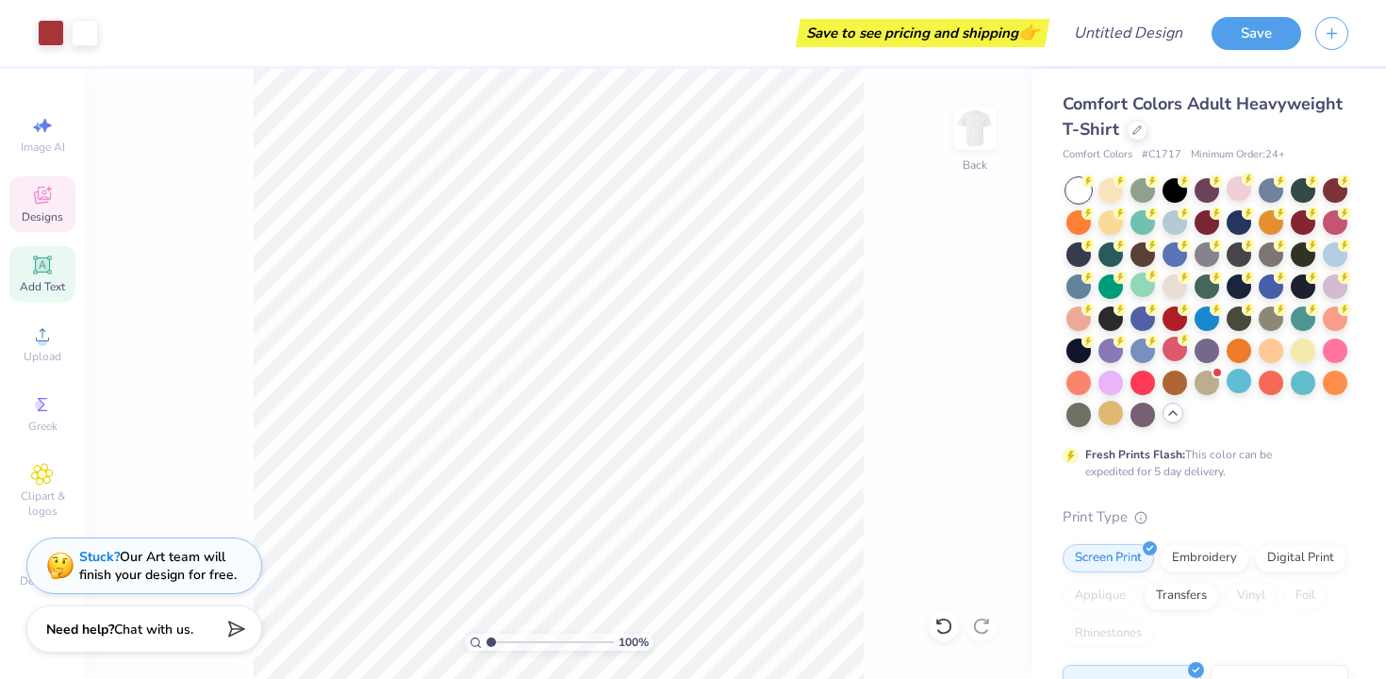
click at [45, 186] on icon at bounding box center [42, 195] width 23 height 23
